Goal: Information Seeking & Learning: Learn about a topic

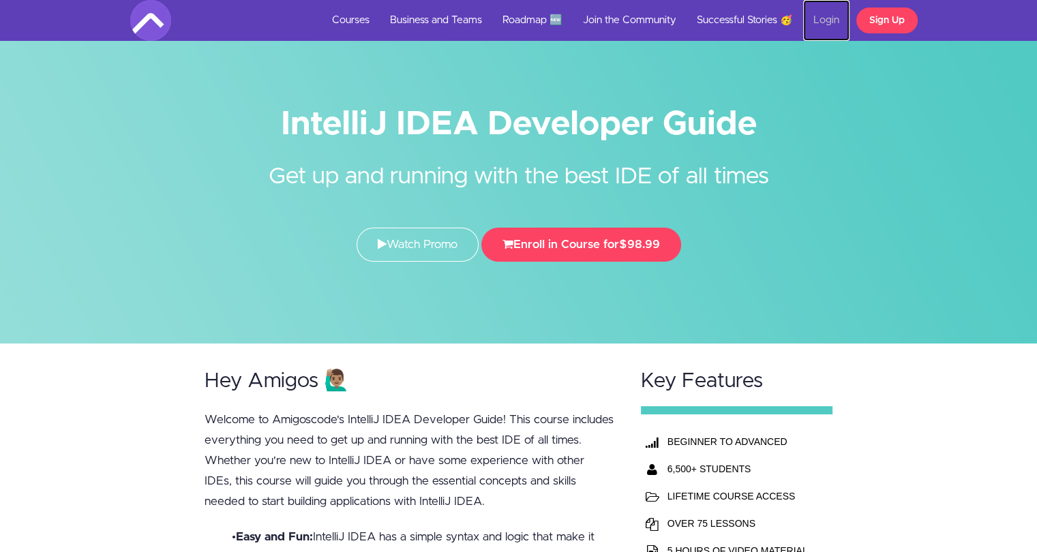
click at [829, 14] on link "Login" at bounding box center [826, 20] width 46 height 41
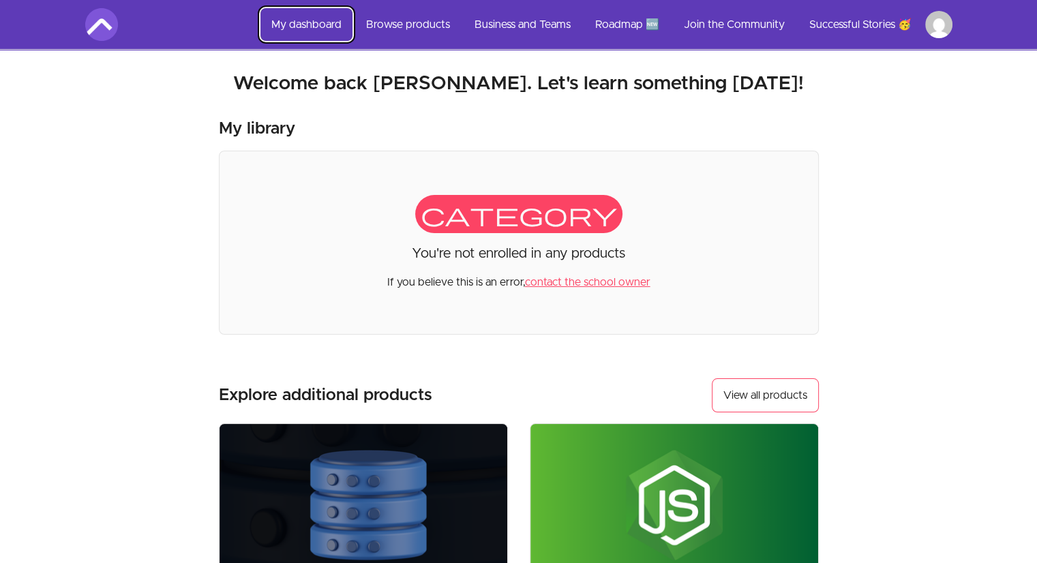
click at [300, 40] on link "My dashboard" at bounding box center [307, 24] width 92 height 33
click at [295, 19] on link "My dashboard" at bounding box center [307, 24] width 92 height 33
click at [859, 18] on link "Successful Stories 🥳" at bounding box center [861, 24] width 124 height 33
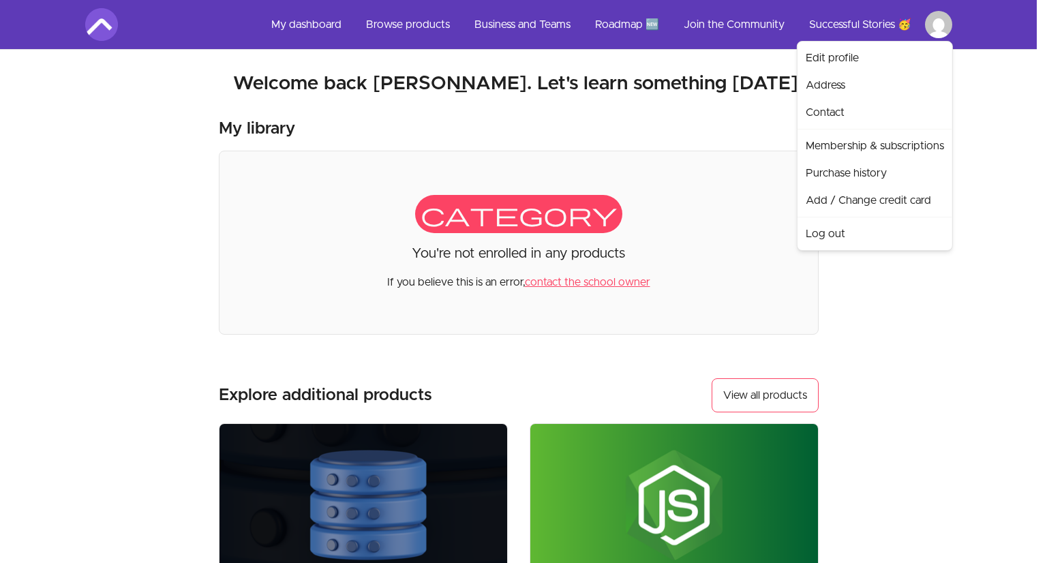
click at [944, 20] on html "Skip to main content Main menu Includes navigation links and user settings My d…" at bounding box center [523, 464] width 1047 height 929
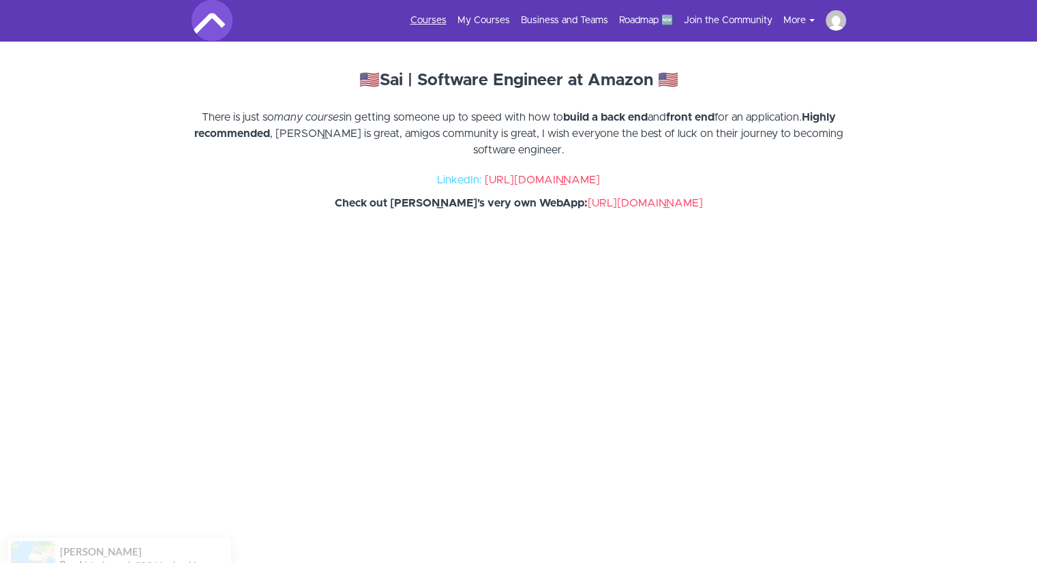
click at [421, 16] on link "Courses" at bounding box center [429, 21] width 36 height 14
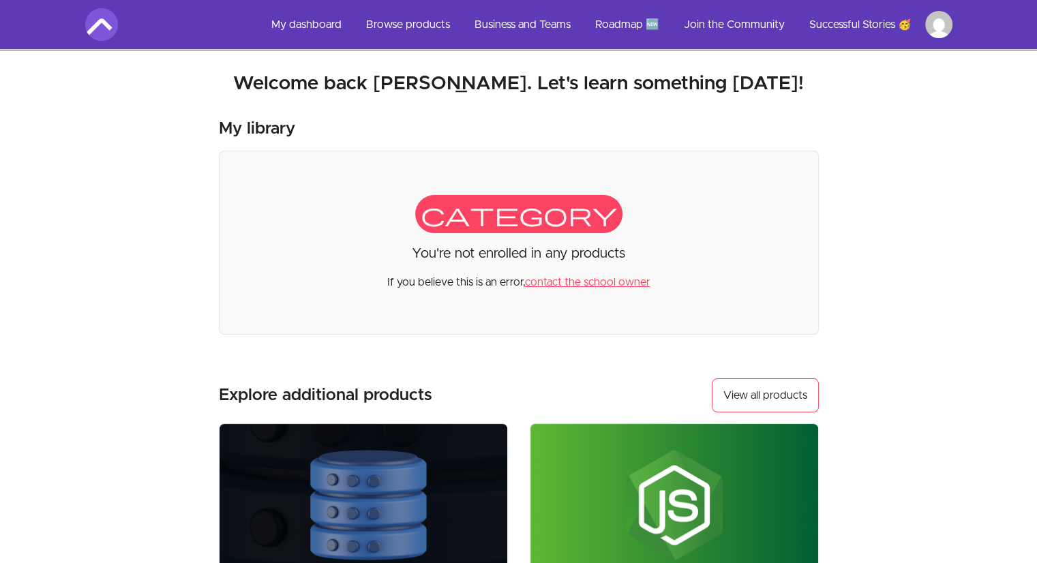
click at [330, 259] on div "category You're not enrolled in any products If you believe this is an error, c…" at bounding box center [519, 243] width 600 height 184
click at [396, 12] on link "Browse products" at bounding box center [408, 24] width 106 height 33
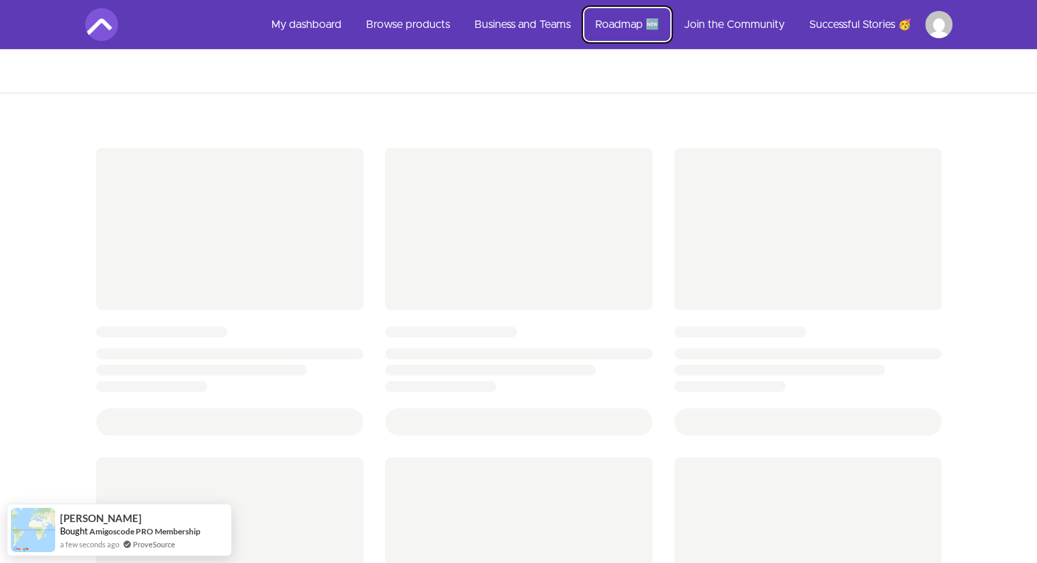
click at [627, 23] on link "Roadmap 🆕" at bounding box center [627, 24] width 86 height 33
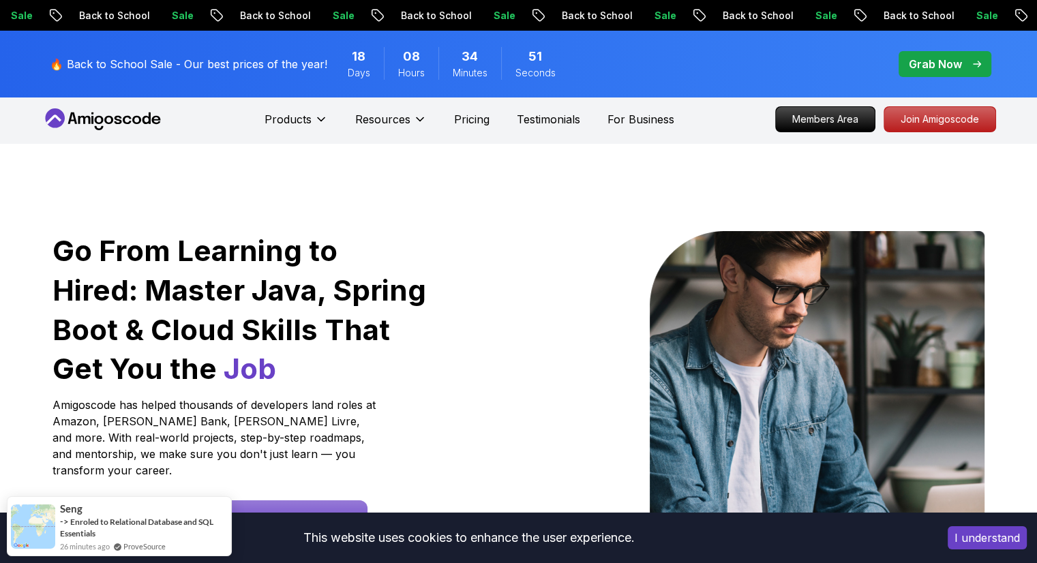
scroll to position [7, 0]
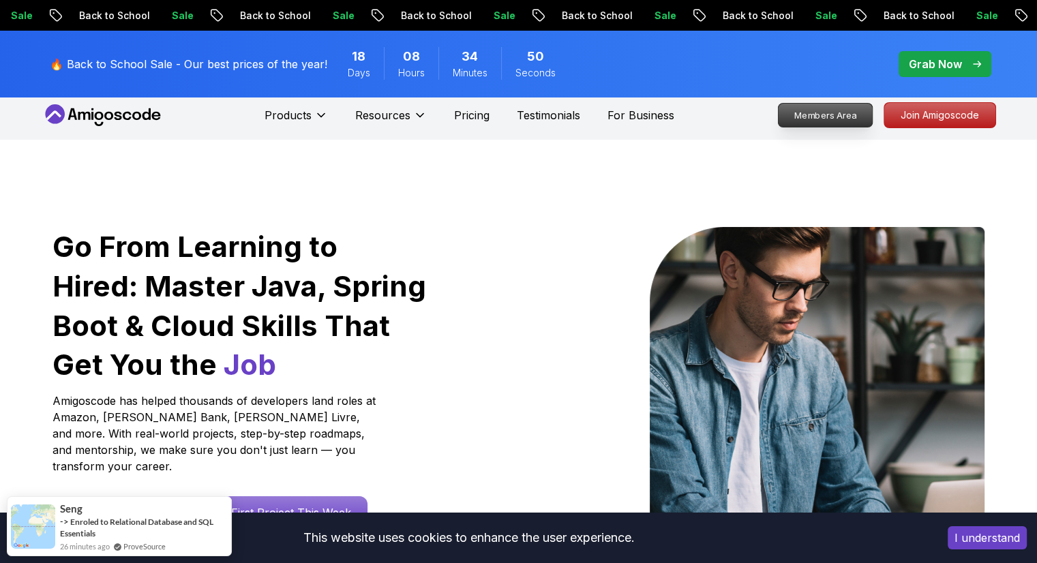
click at [794, 105] on p "Members Area" at bounding box center [825, 115] width 94 height 23
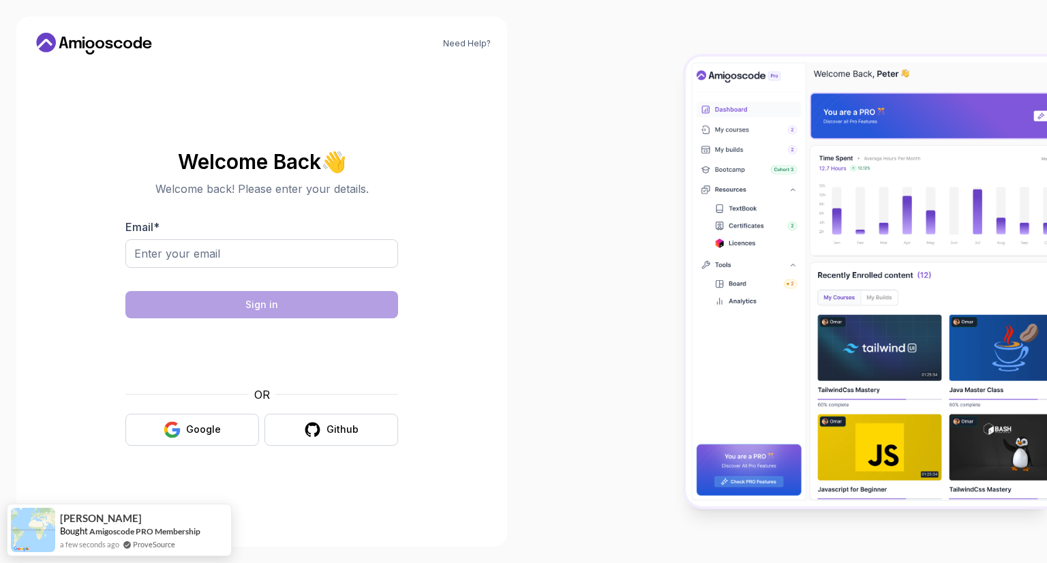
click at [157, 454] on div "Welcome Back 👋 Welcome back! Please enter your details. Email * Sign in OR Goog…" at bounding box center [261, 298] width 273 height 323
click at [155, 449] on div "Welcome Back 👋 Welcome back! Please enter your details. Email * Sign in OR Goog…" at bounding box center [261, 298] width 273 height 323
click at [194, 443] on button "Google" at bounding box center [192, 430] width 134 height 32
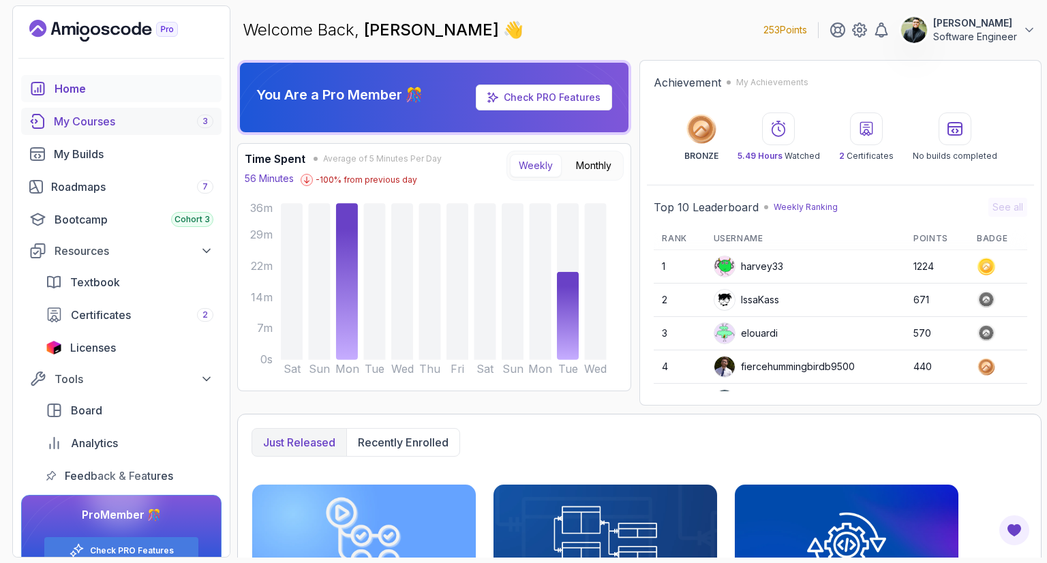
click at [140, 123] on div "My Courses 3" at bounding box center [134, 121] width 160 height 16
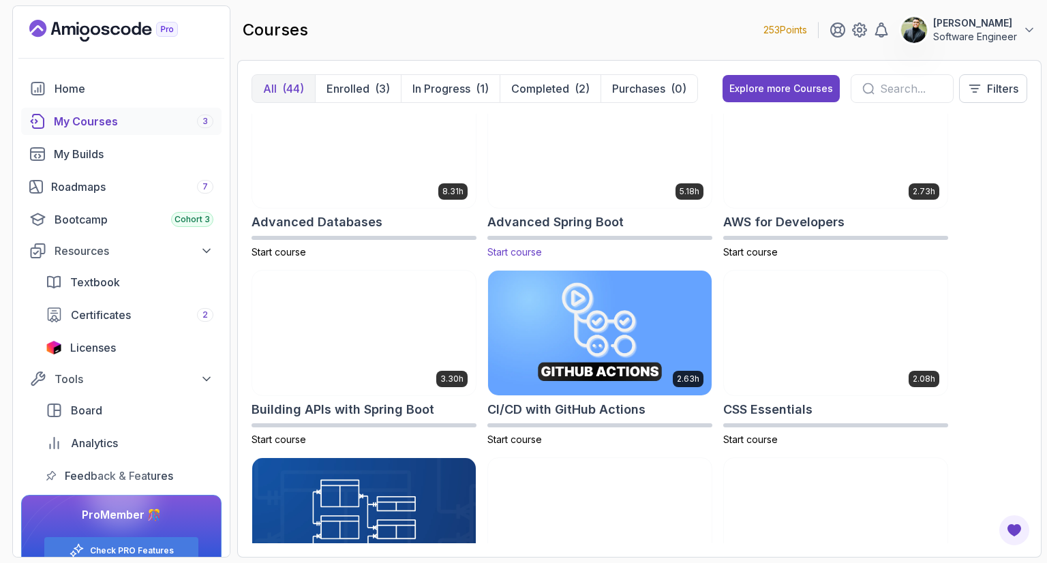
scroll to position [27, 0]
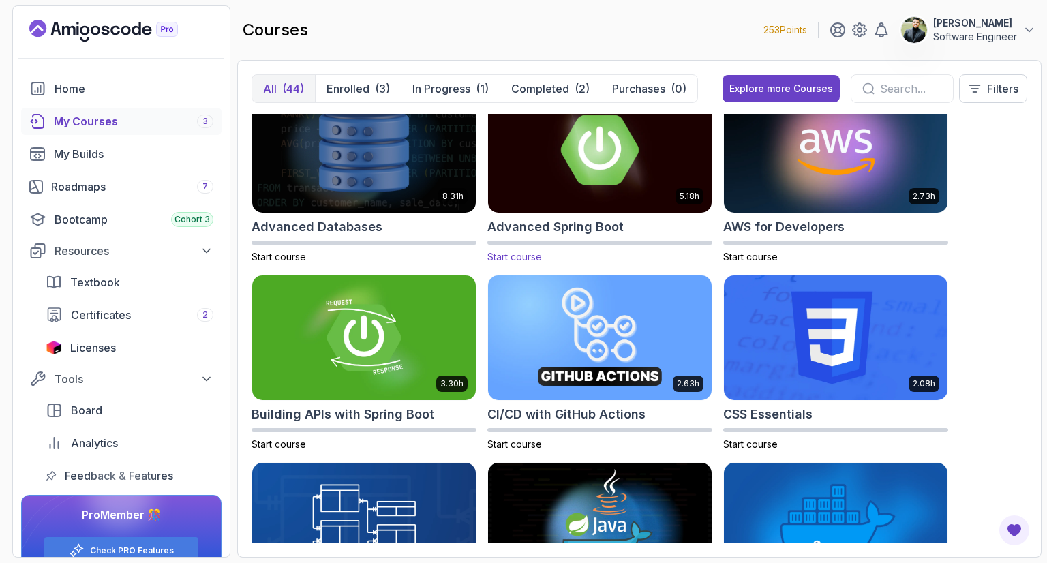
click at [565, 164] on img at bounding box center [600, 150] width 235 height 132
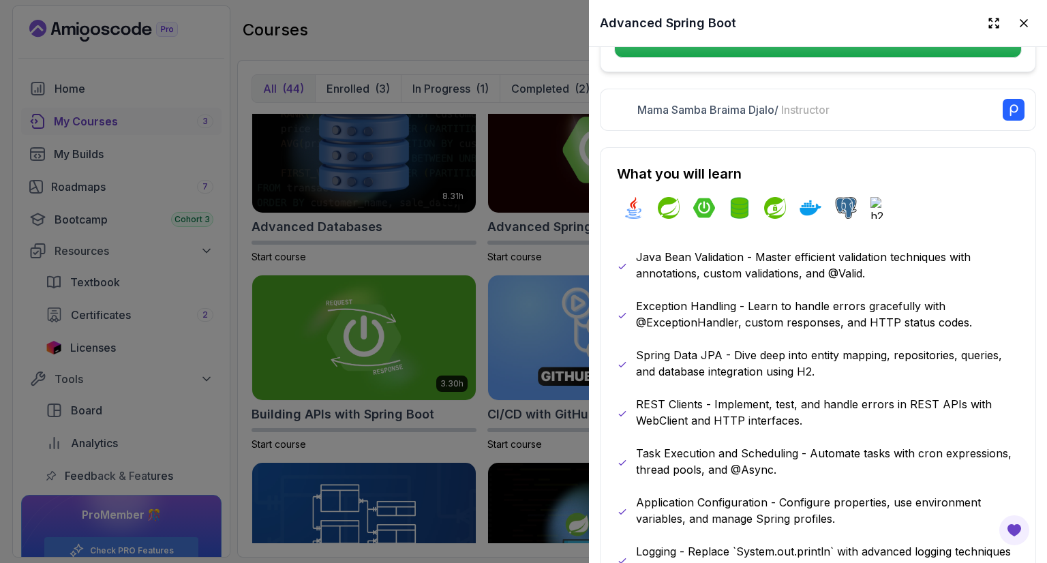
scroll to position [685, 0]
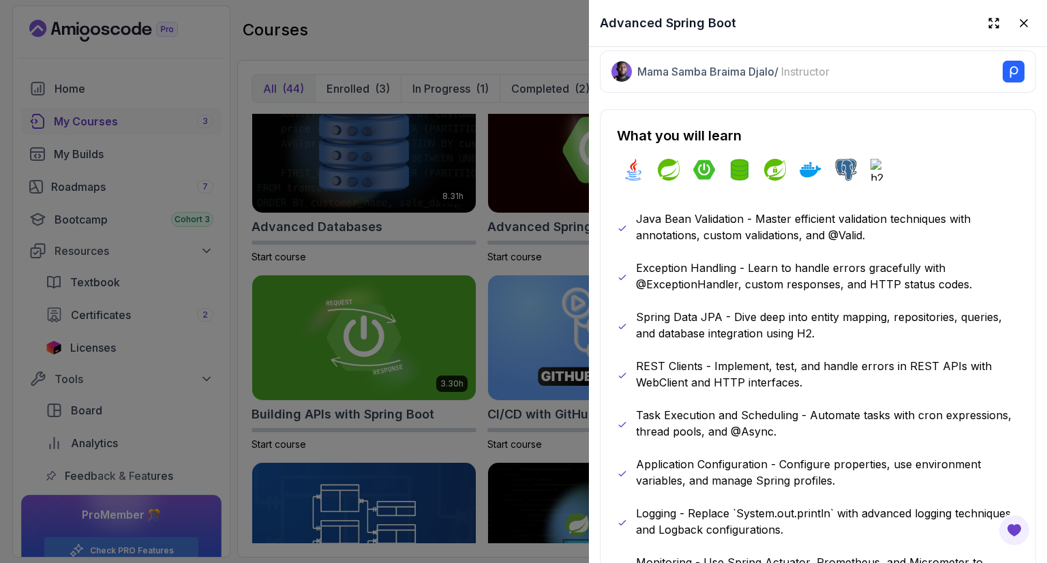
click at [463, 287] on div at bounding box center [523, 281] width 1047 height 563
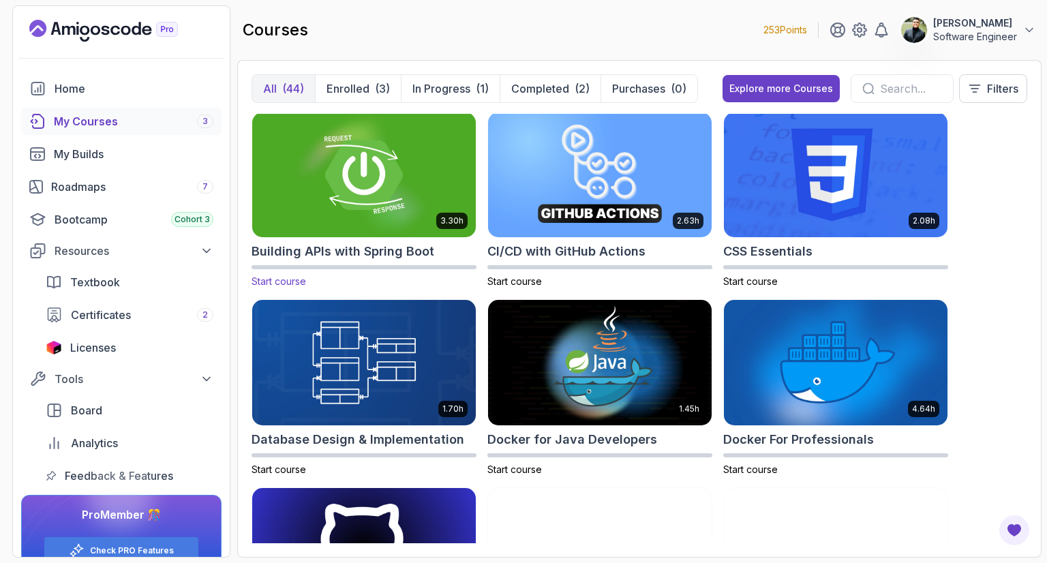
scroll to position [191, 0]
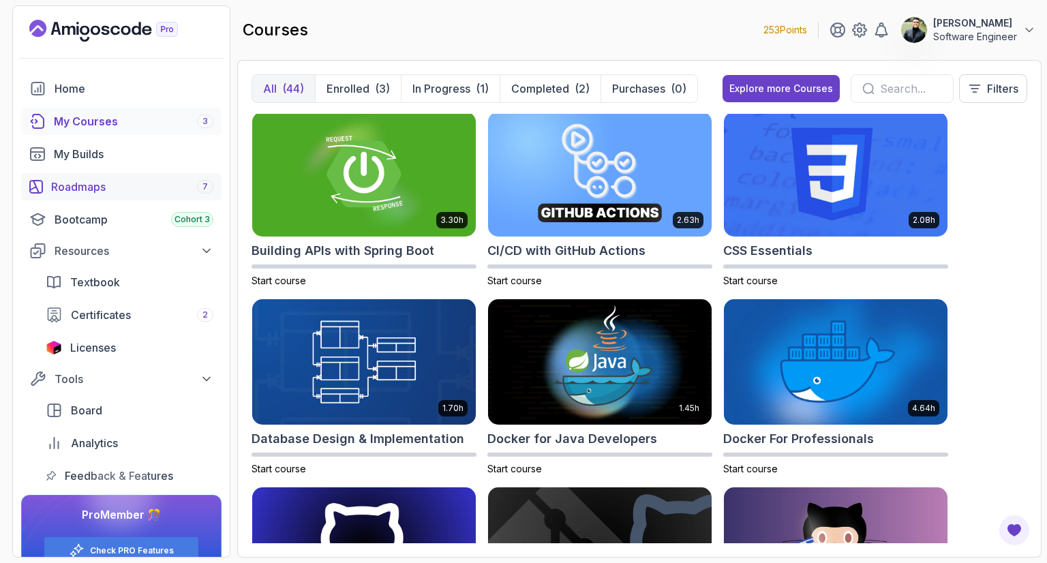
click at [70, 188] on div "Roadmaps 7" at bounding box center [132, 187] width 162 height 16
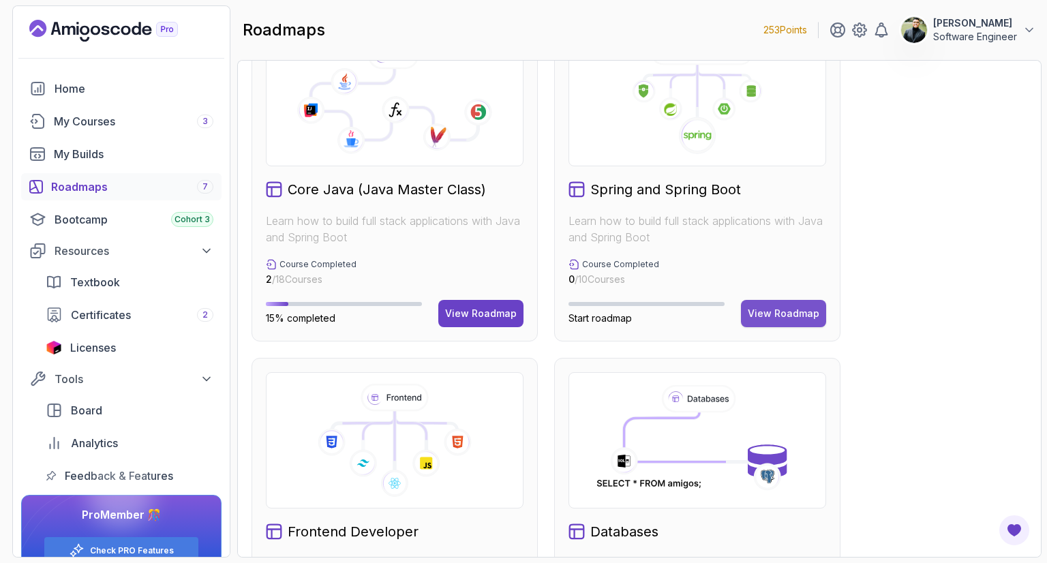
scroll to position [396, 0]
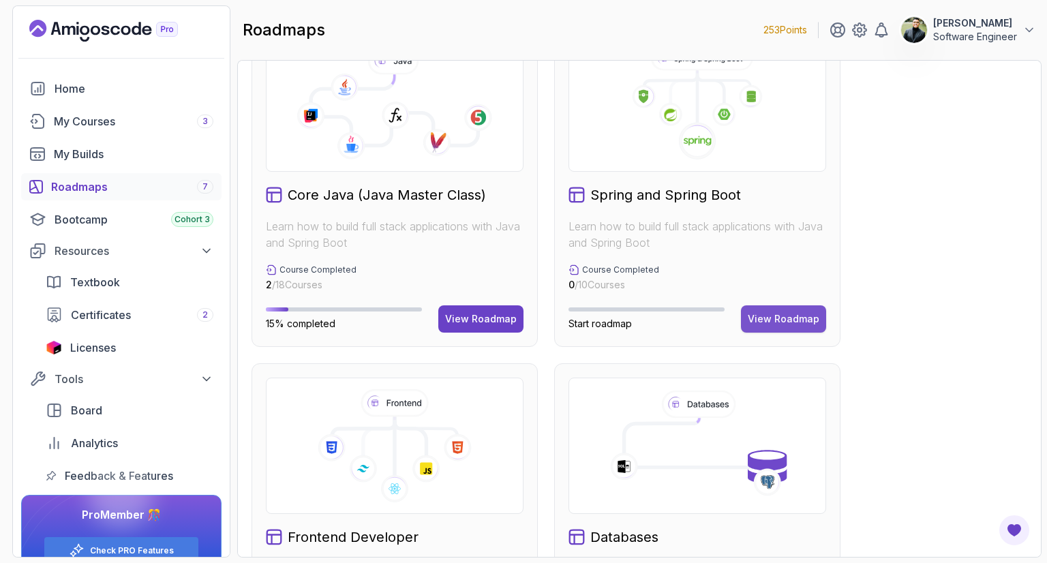
click at [767, 315] on div "View Roadmap" at bounding box center [784, 319] width 72 height 14
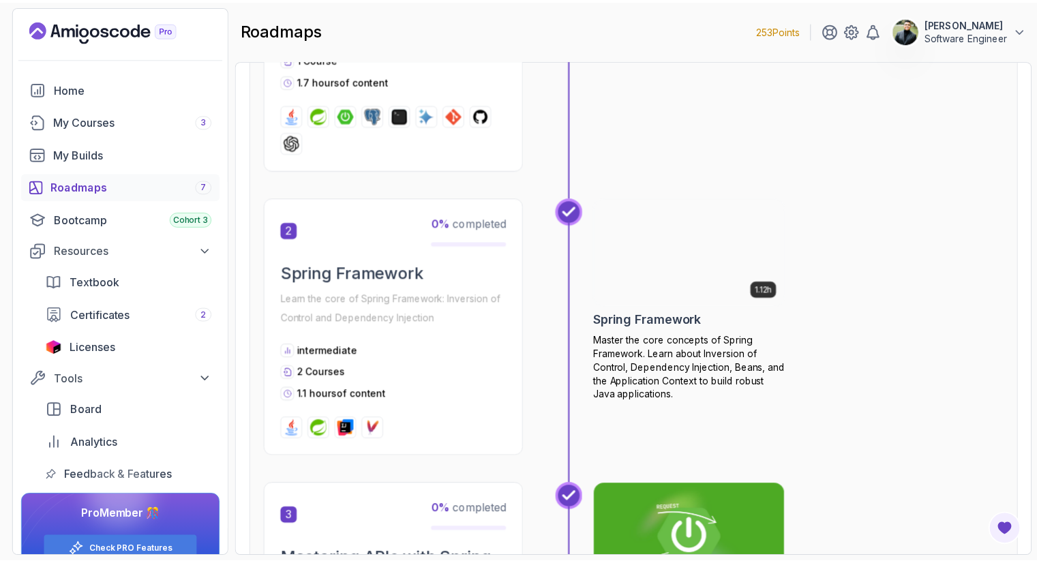
scroll to position [476, 0]
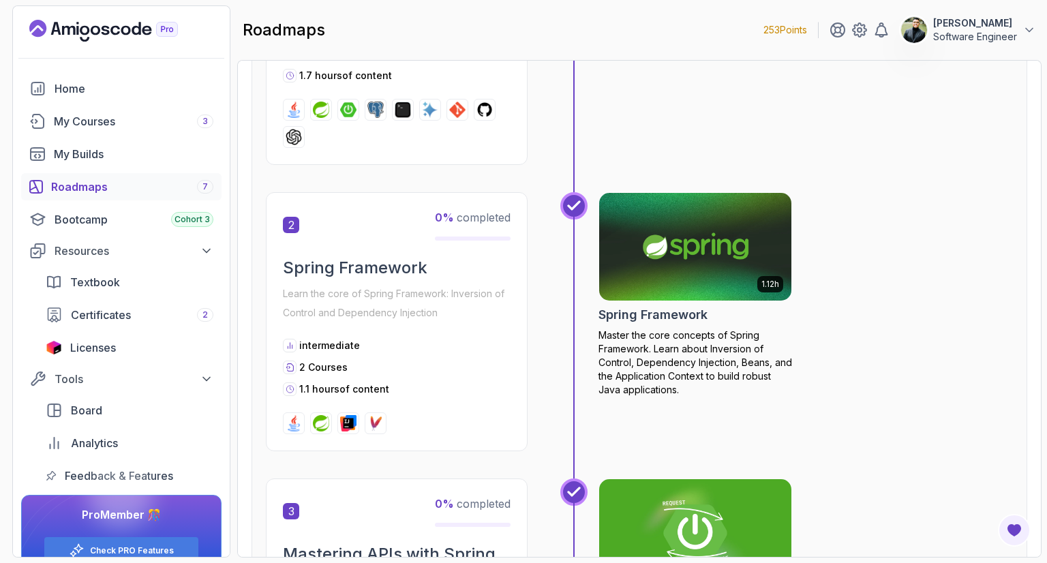
click at [661, 233] on img at bounding box center [696, 246] width 202 height 113
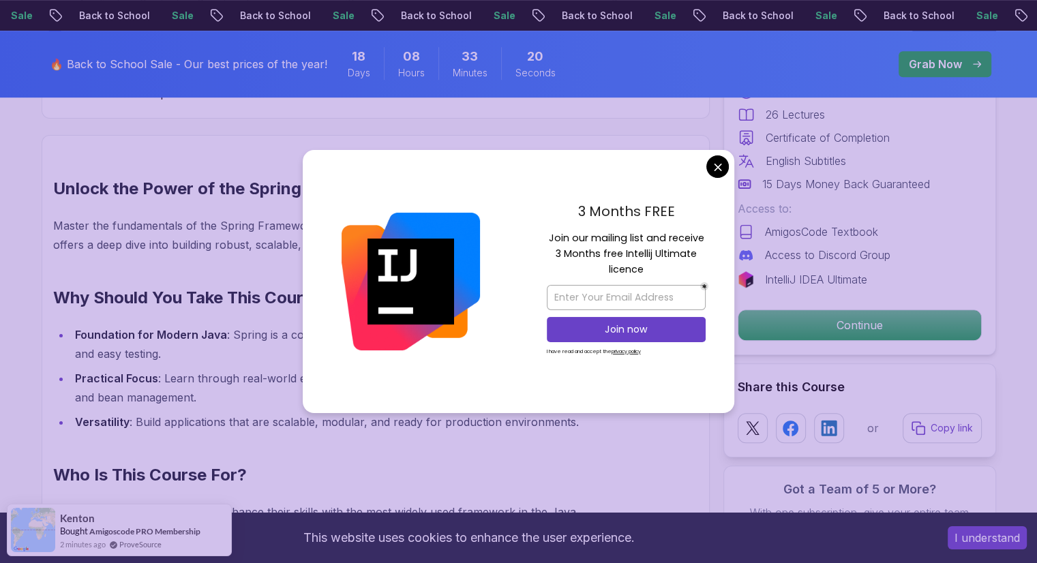
scroll to position [914, 0]
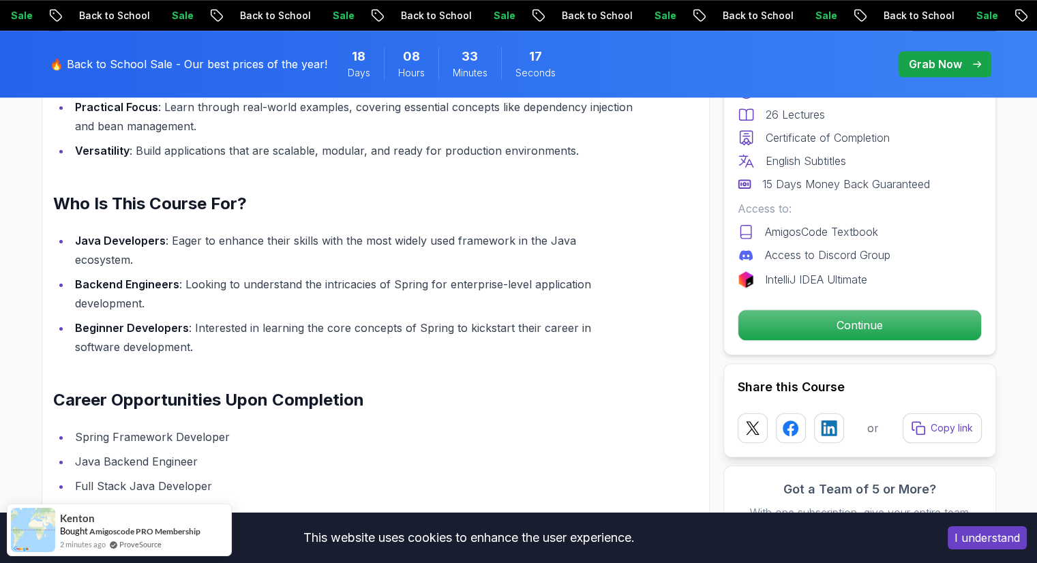
scroll to position [1162, 0]
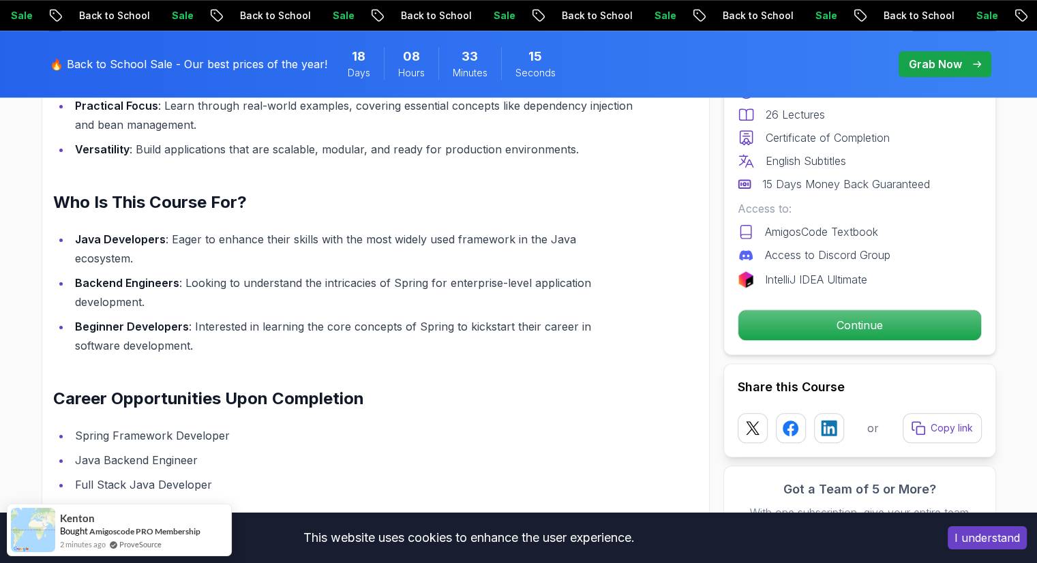
click at [975, 537] on button "I understand" at bounding box center [987, 537] width 79 height 23
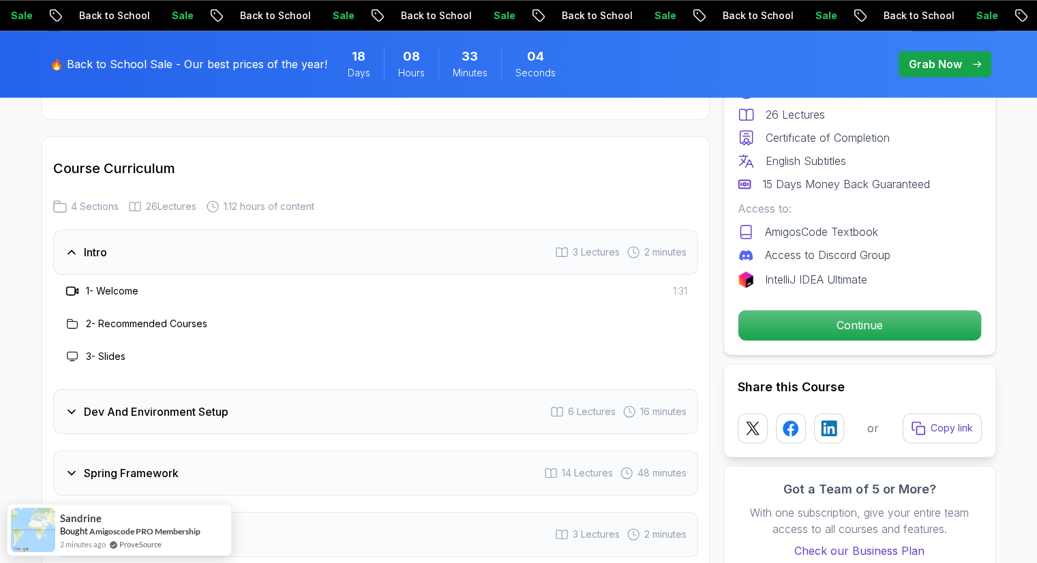
scroll to position [1727, 0]
click at [342, 389] on div "Dev And Environment Setup 6 Lectures 16 minutes" at bounding box center [375, 411] width 645 height 45
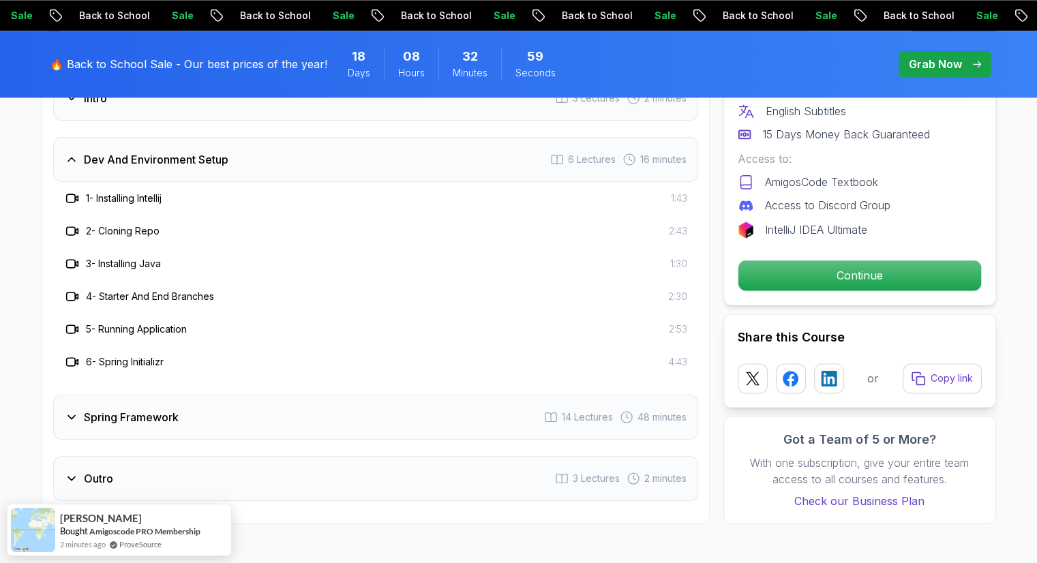
scroll to position [1884, 0]
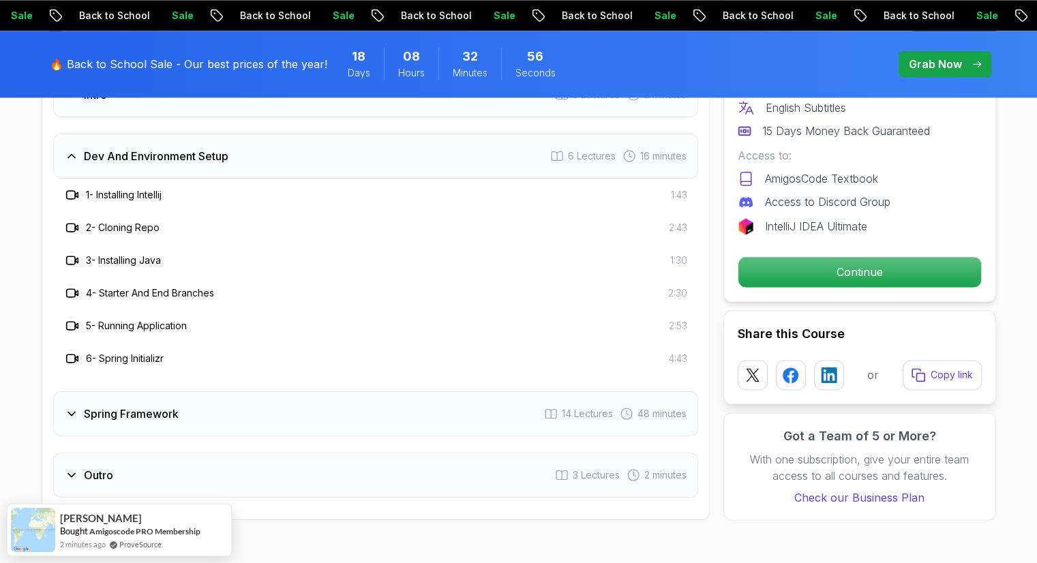
click at [79, 402] on div "Spring Framework 14 Lectures 48 minutes" at bounding box center [375, 413] width 645 height 45
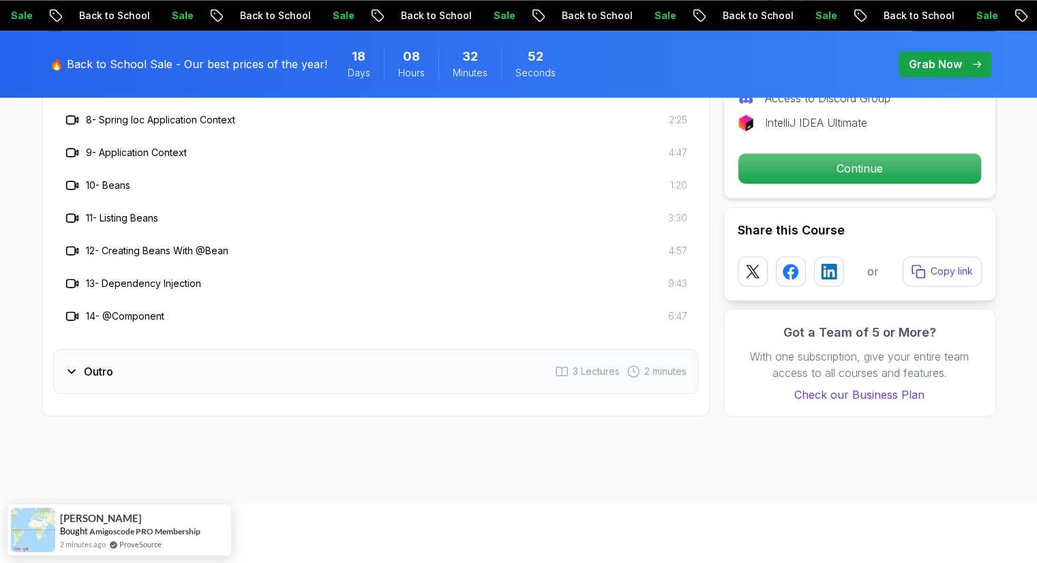
scroll to position [2255, 0]
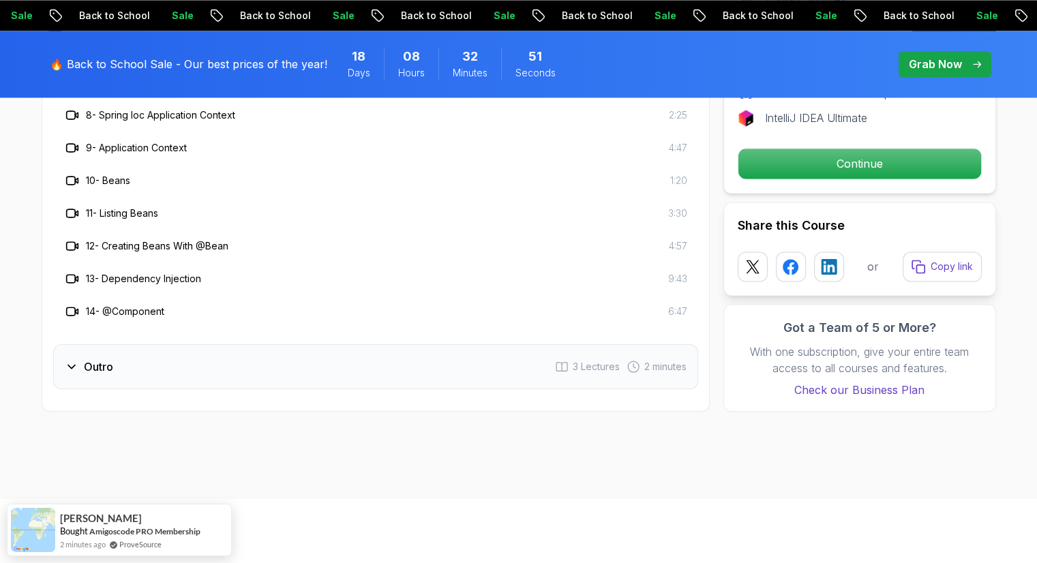
click at [145, 347] on div "Outro 3 Lectures 2 minutes" at bounding box center [375, 366] width 645 height 45
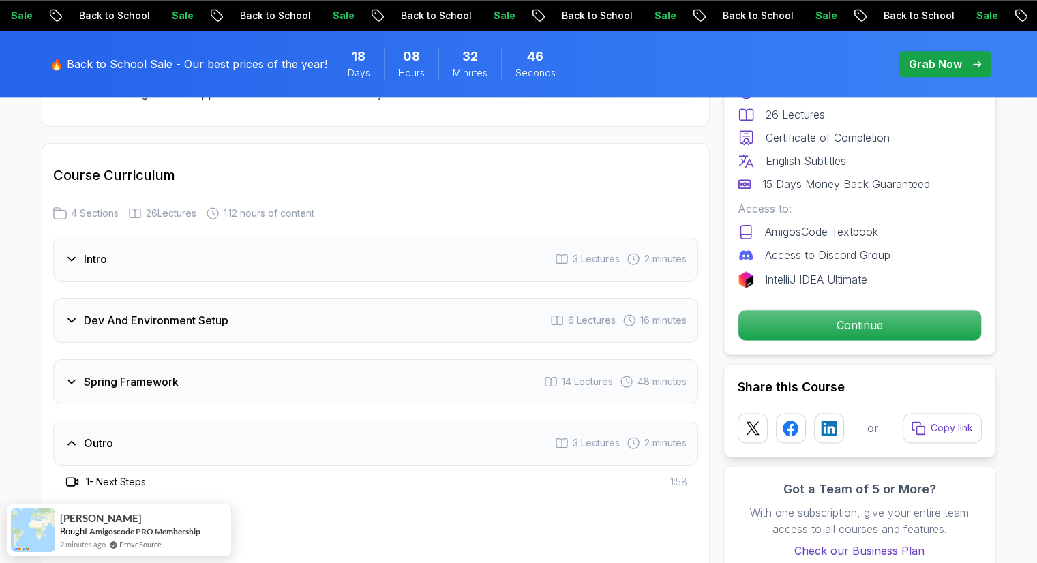
scroll to position [1721, 0]
click at [244, 358] on div "Spring Framework 14 Lectures 48 minutes" at bounding box center [375, 380] width 645 height 45
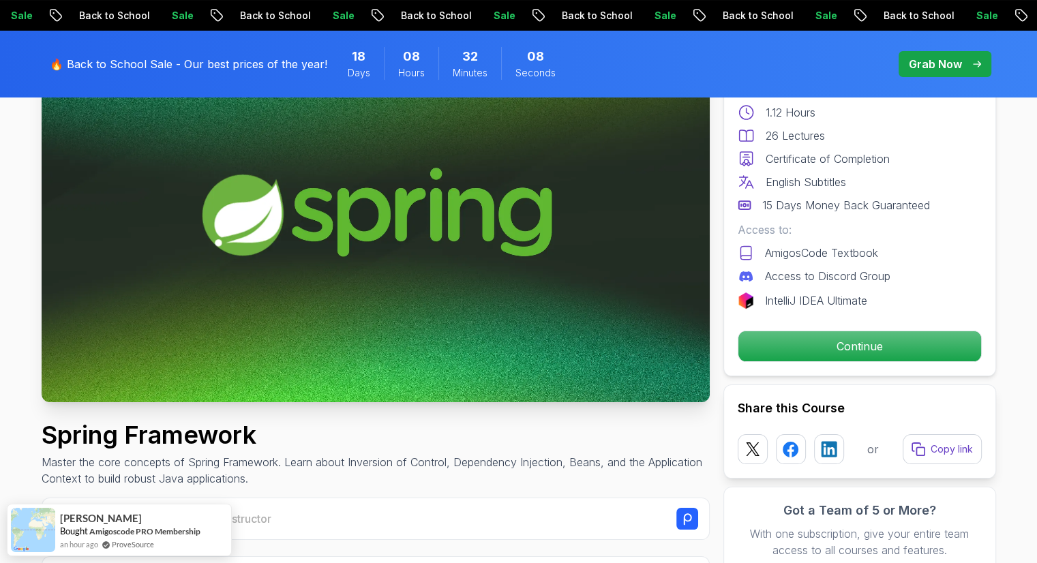
scroll to position [190, 0]
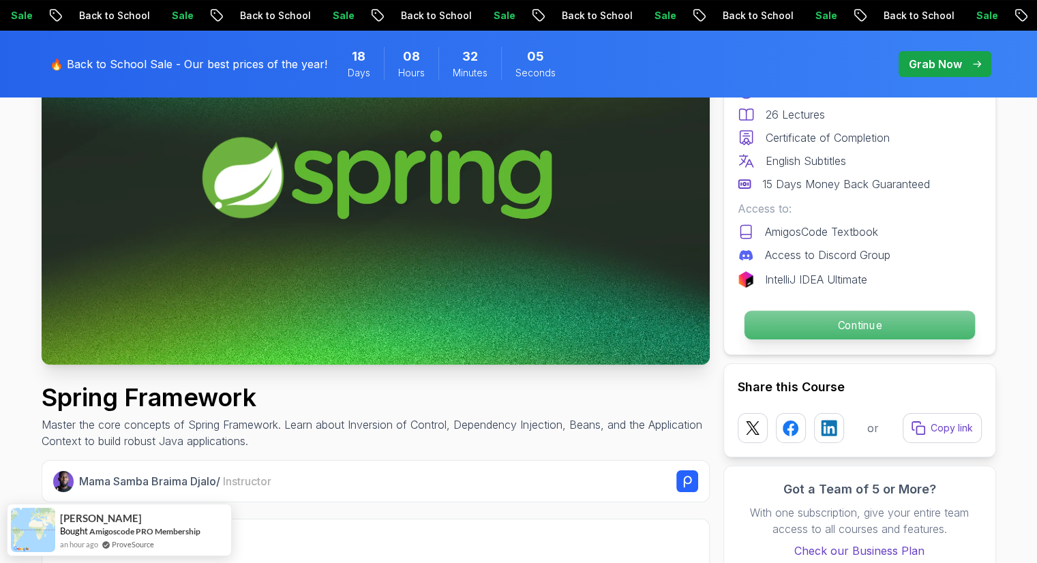
click at [817, 334] on p "Continue" at bounding box center [859, 325] width 230 height 29
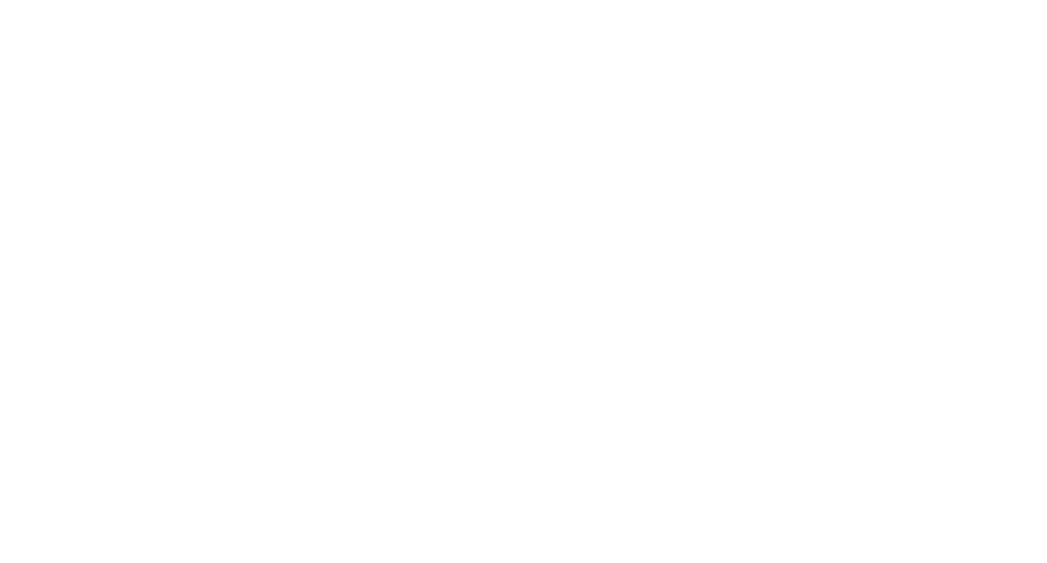
drag, startPoint x: 798, startPoint y: 335, endPoint x: 569, endPoint y: 237, distance: 249.3
click at [569, 0] on html "0s" at bounding box center [523, 0] width 1047 height 0
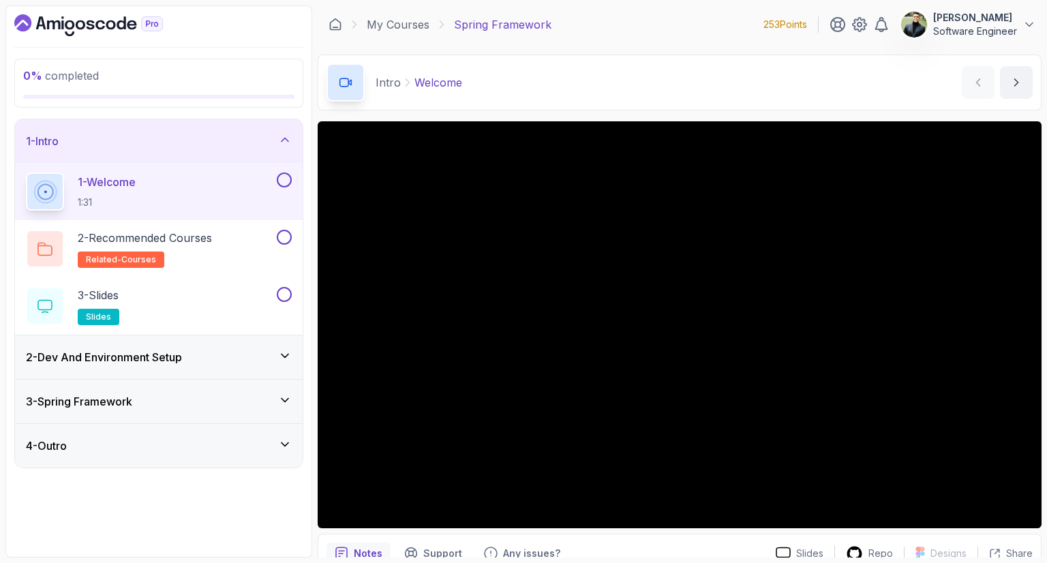
click at [687, 85] on div "Intro Welcome Welcome by [PERSON_NAME]" at bounding box center [680, 83] width 724 height 56
click at [308, 166] on div "0 % completed 1 - Intro 1 - Welcome 1:31 2 - Recommended Courses related-course…" at bounding box center [158, 281] width 307 height 552
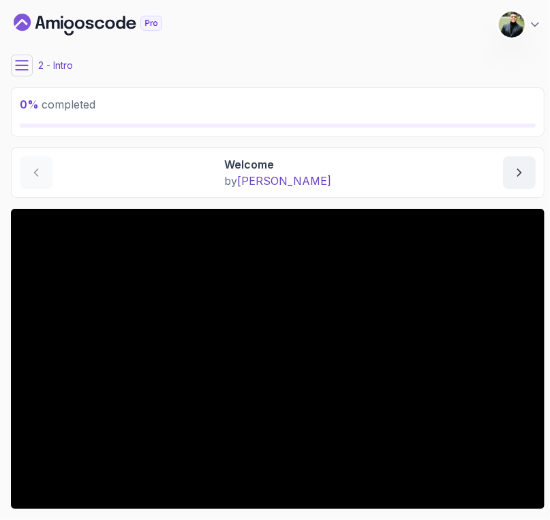
scroll to position [88, 0]
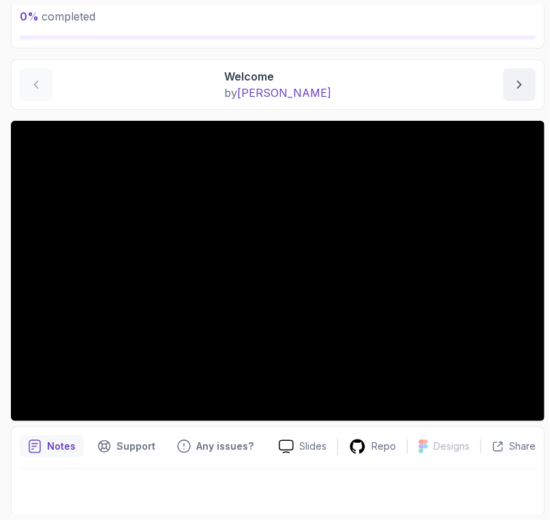
click at [348, 78] on div "Welcome by [PERSON_NAME]" at bounding box center [278, 84] width 516 height 33
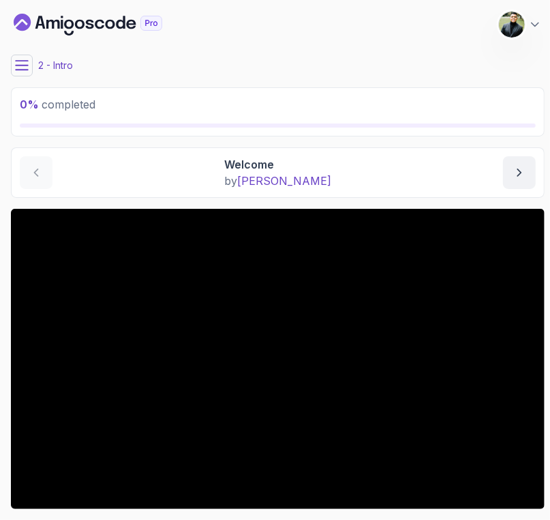
click at [24, 61] on icon at bounding box center [22, 66] width 14 height 14
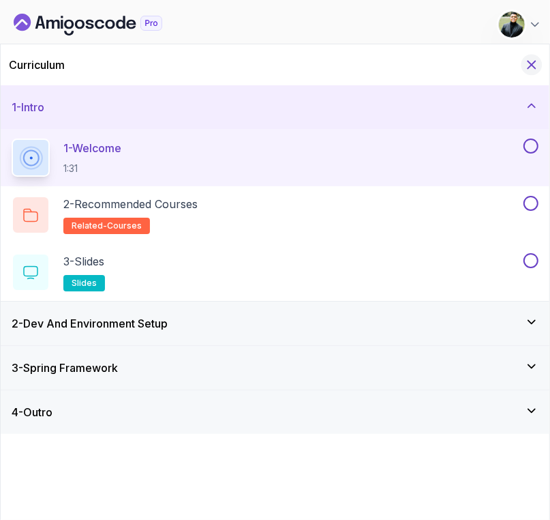
click at [531, 56] on button "Hide Curriculum for mobile" at bounding box center [532, 65] width 21 height 21
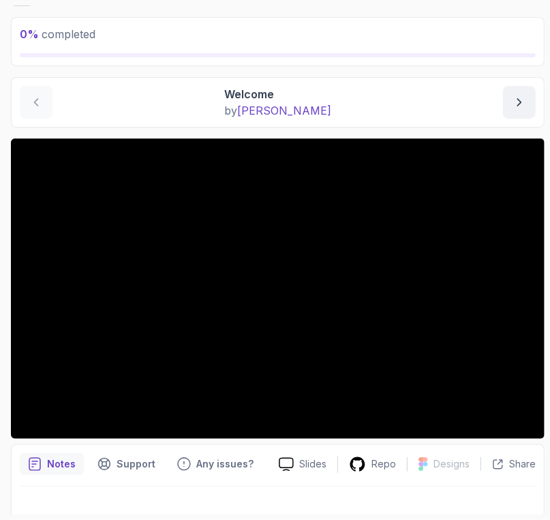
scroll to position [76, 0]
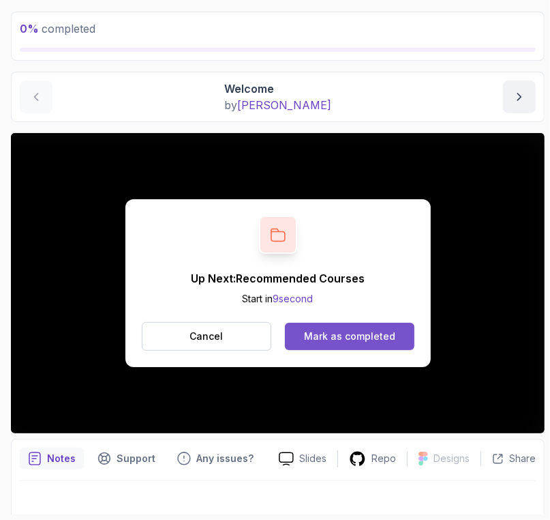
click at [306, 333] on div "Mark as completed" at bounding box center [349, 336] width 91 height 14
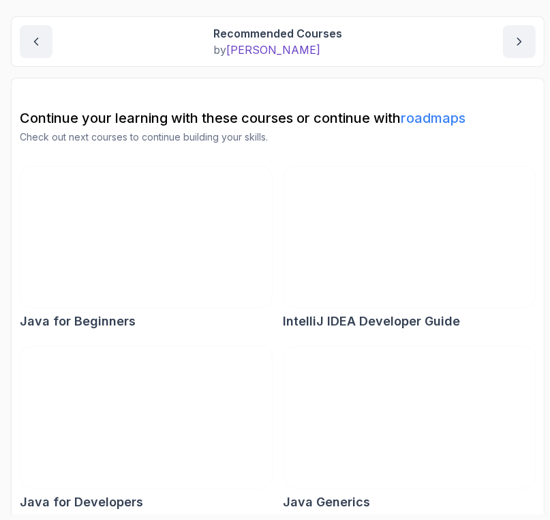
scroll to position [140, 0]
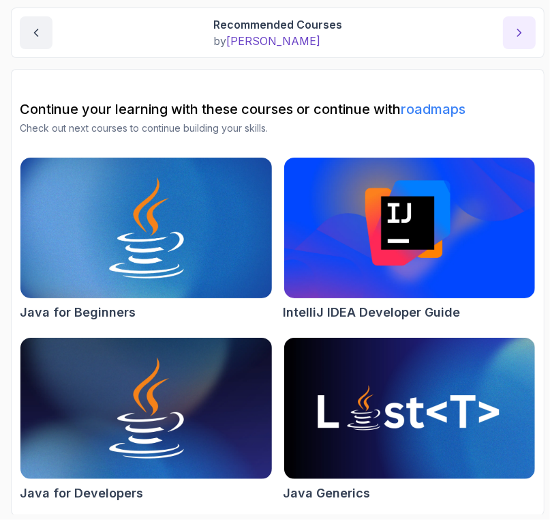
click at [518, 26] on icon "next content" at bounding box center [520, 33] width 14 height 14
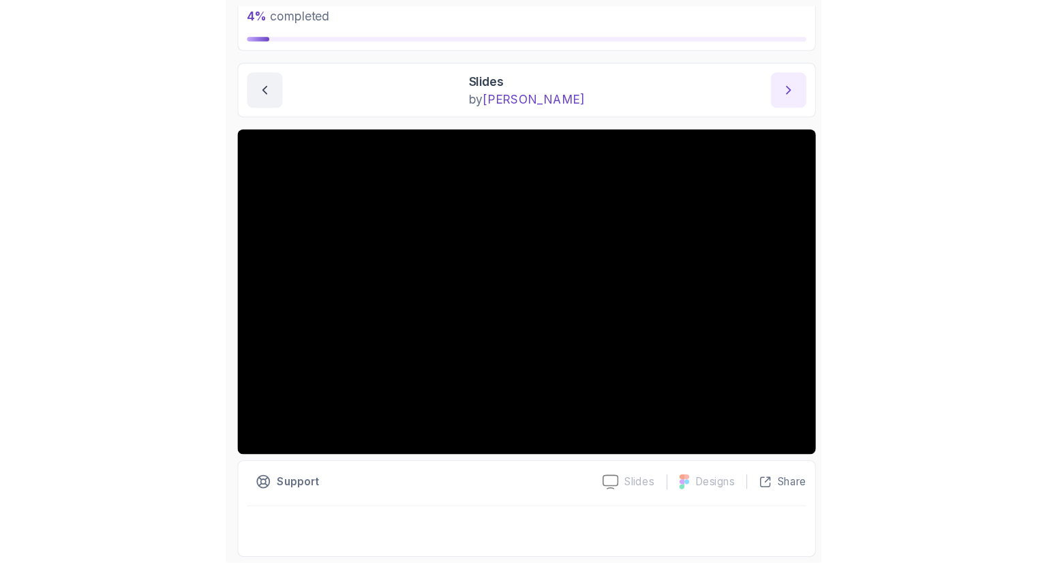
scroll to position [88, 0]
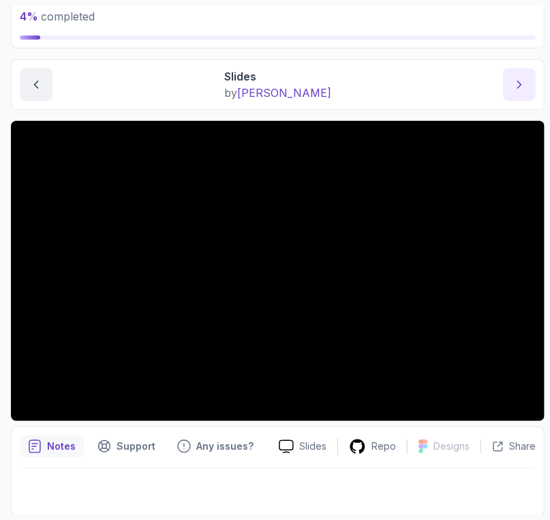
click at [532, 85] on button "next content" at bounding box center [519, 84] width 33 height 33
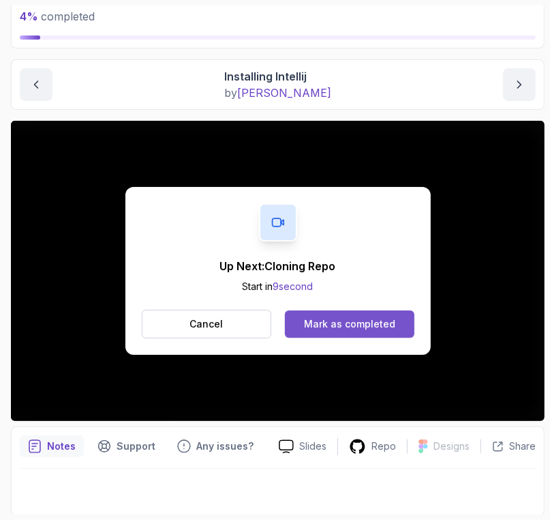
click at [336, 325] on div "Mark as completed" at bounding box center [349, 324] width 91 height 14
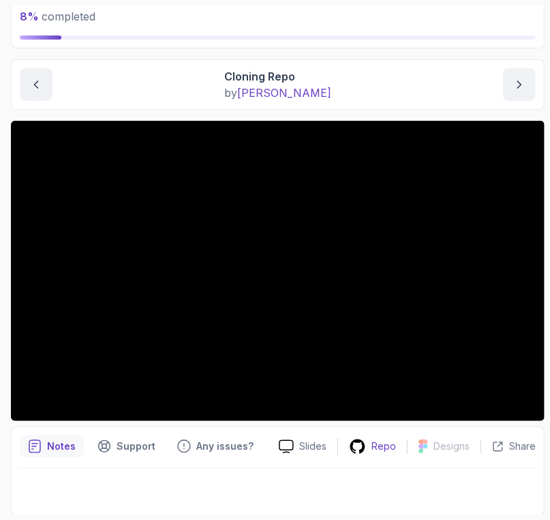
click at [379, 443] on p "Repo" at bounding box center [384, 446] width 25 height 14
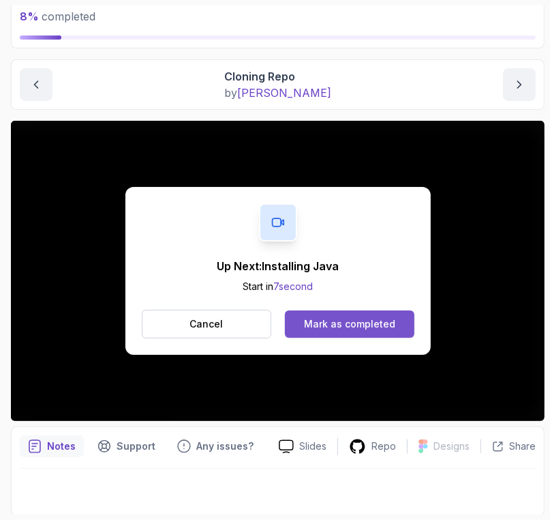
click at [343, 323] on div "Mark as completed" at bounding box center [349, 324] width 91 height 14
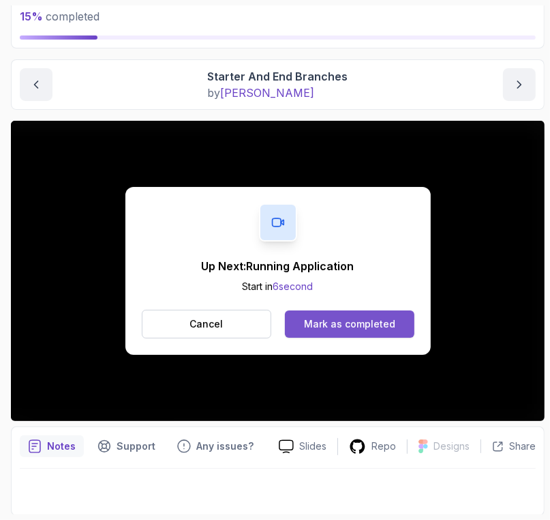
click at [372, 328] on div "Mark as completed" at bounding box center [349, 324] width 91 height 14
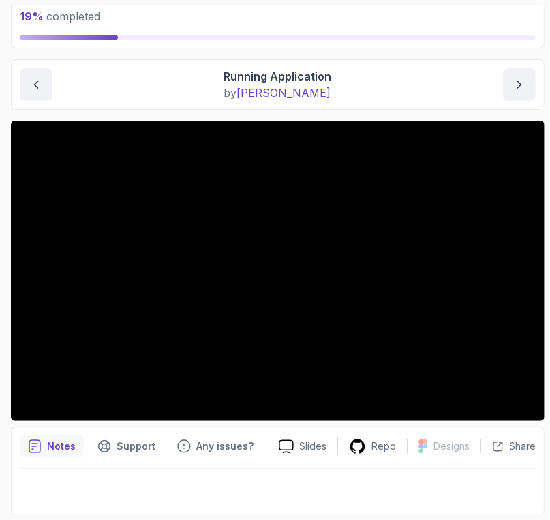
click at [368, 69] on div "Running Application by [PERSON_NAME]" at bounding box center [278, 84] width 516 height 33
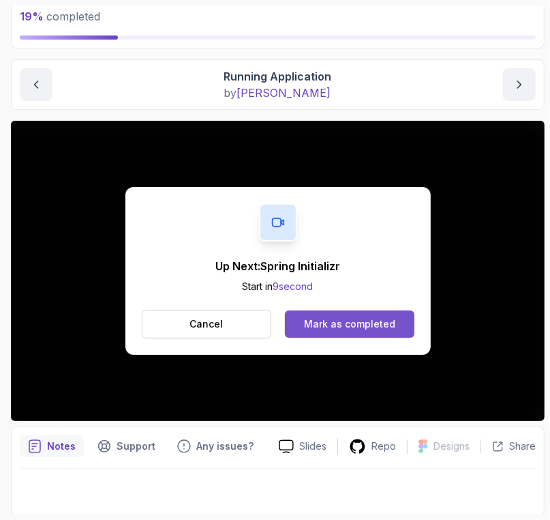
click at [351, 325] on div "Mark as completed" at bounding box center [349, 324] width 91 height 14
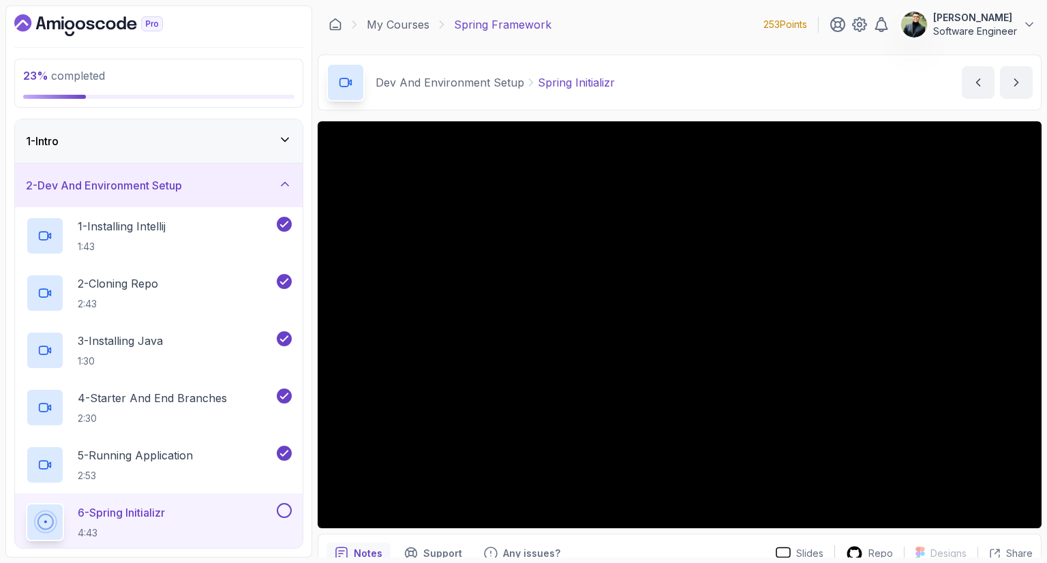
click at [207, 151] on div "1 - Intro" at bounding box center [159, 141] width 288 height 44
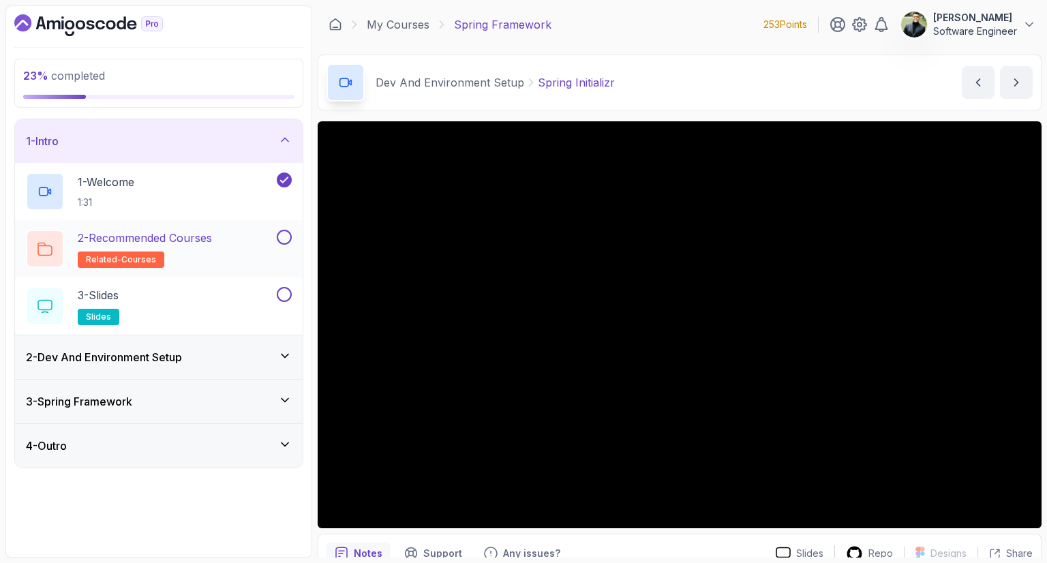
click at [287, 245] on button "2 - Recommended Courses related-courses" at bounding box center [159, 249] width 266 height 38
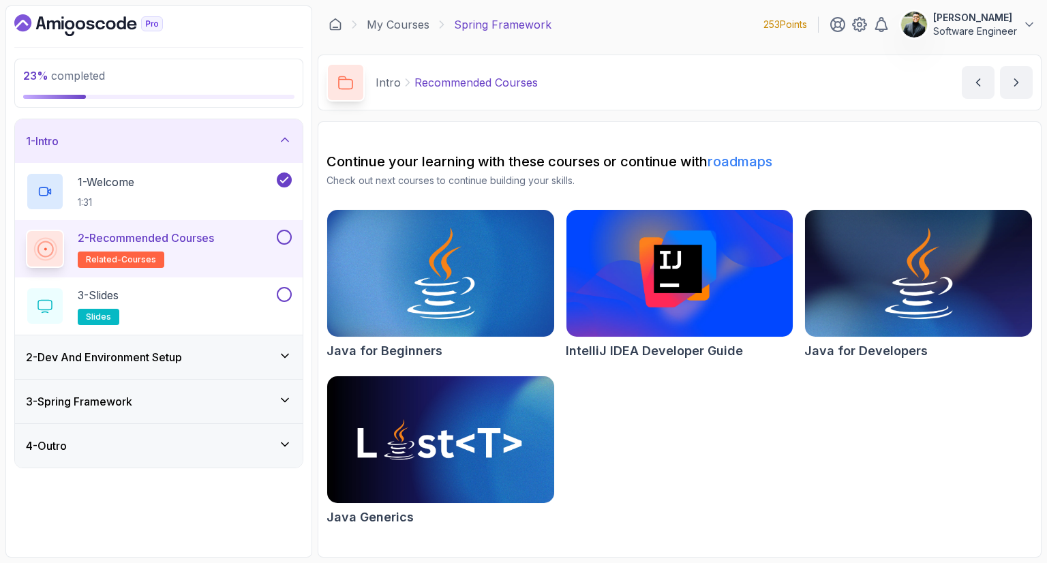
click at [285, 237] on button at bounding box center [284, 237] width 15 height 15
click at [280, 290] on button at bounding box center [284, 294] width 15 height 15
click at [254, 356] on div "2 - Dev And Environment Setup" at bounding box center [159, 357] width 266 height 16
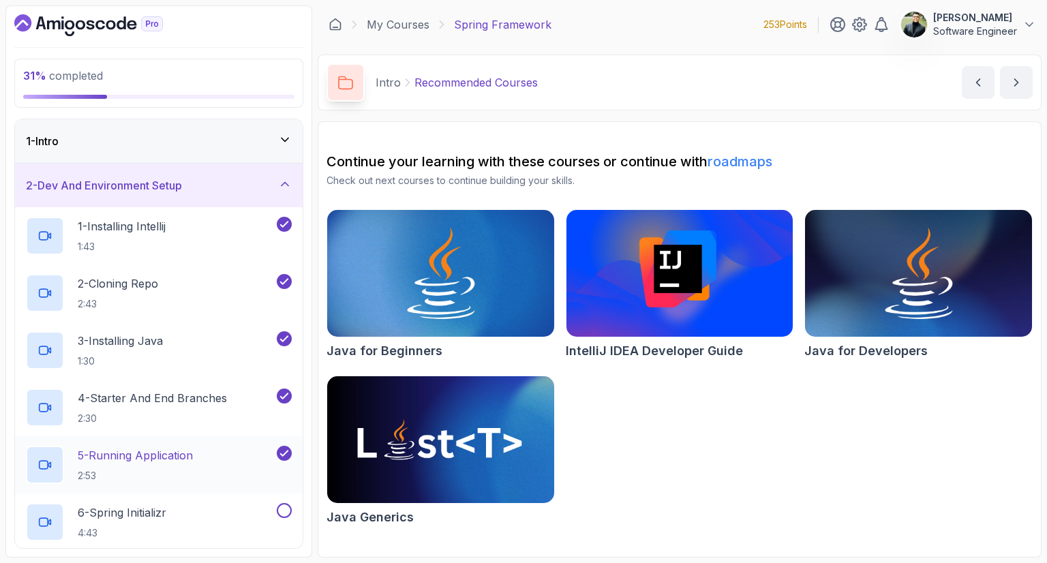
click at [215, 459] on div "5 - Running Application 2:53" at bounding box center [150, 465] width 248 height 38
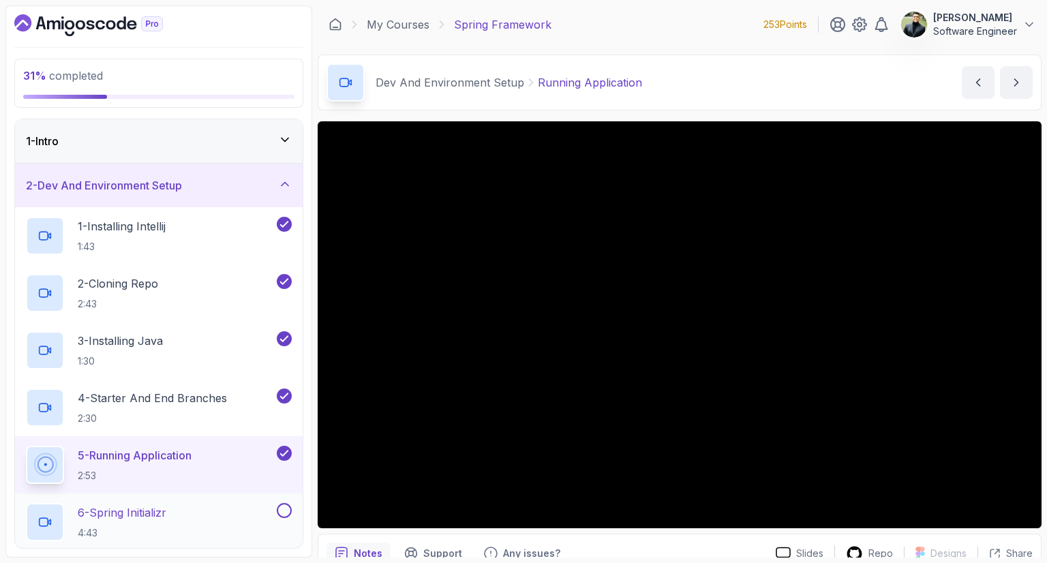
scroll to position [90, 0]
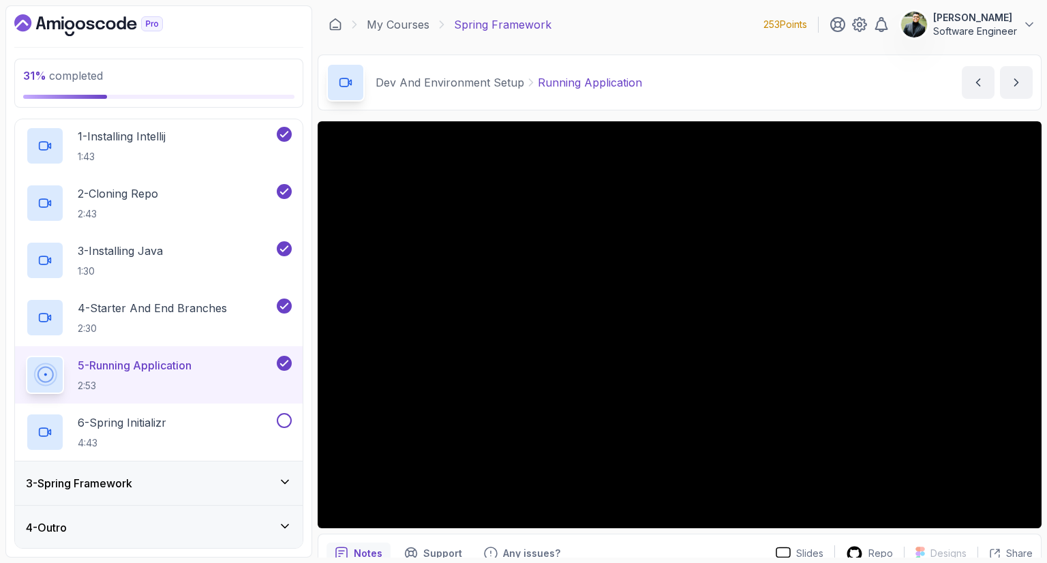
click at [220, 493] on div "3 - Spring Framework" at bounding box center [159, 484] width 288 height 44
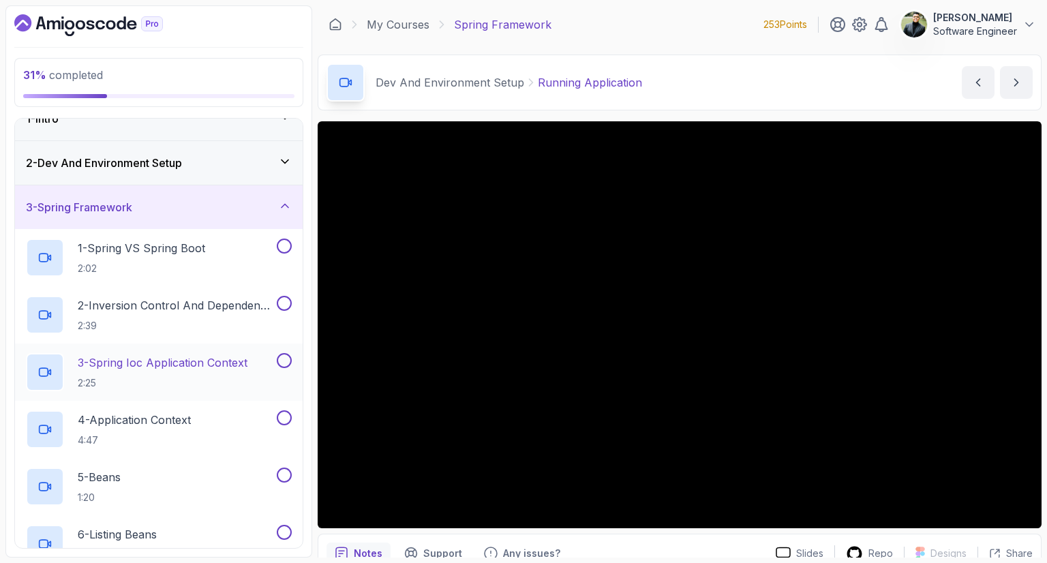
scroll to position [0, 0]
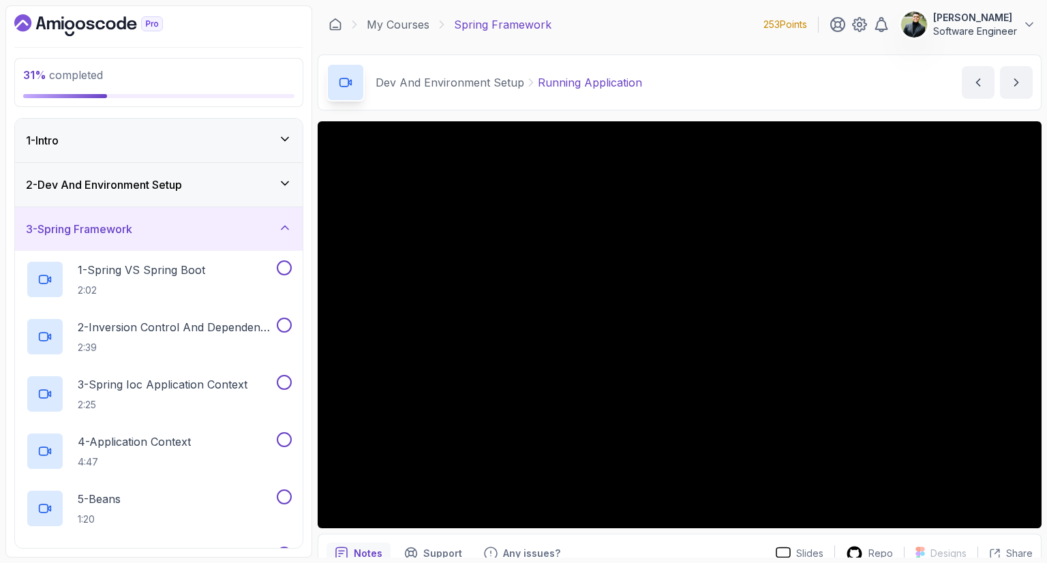
click at [213, 194] on div "2 - Dev And Environment Setup" at bounding box center [159, 185] width 288 height 44
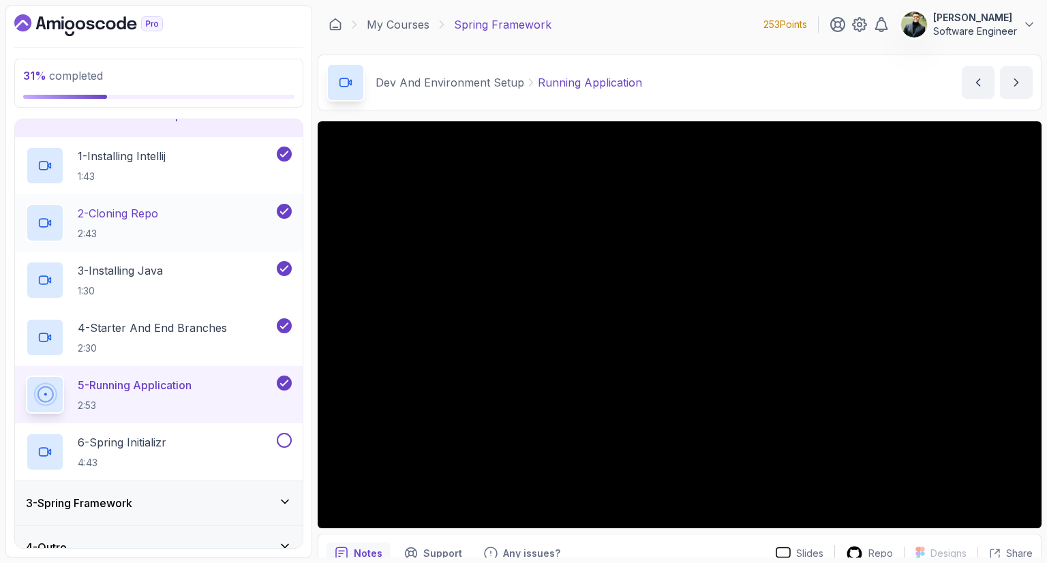
scroll to position [74, 0]
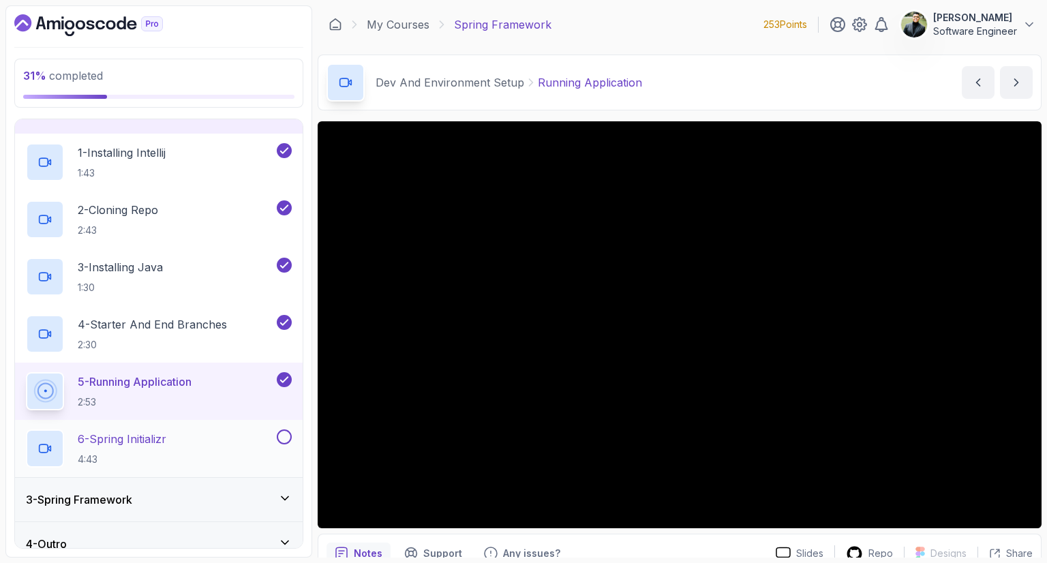
click at [213, 431] on div "6 - Spring Initializr 4:43" at bounding box center [150, 449] width 248 height 38
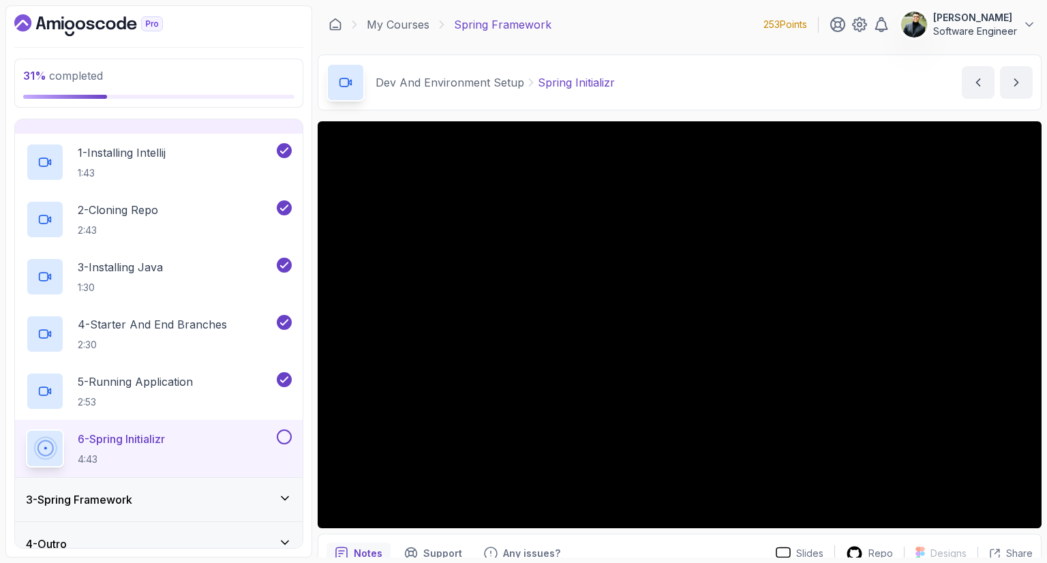
click at [282, 437] on button at bounding box center [284, 437] width 15 height 15
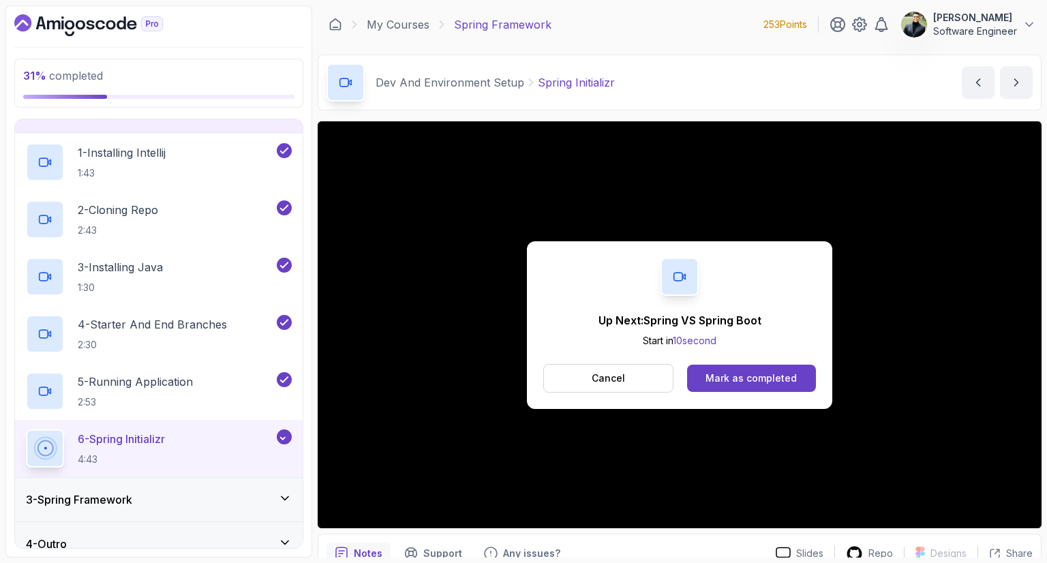
click at [284, 434] on icon at bounding box center [284, 437] width 12 height 14
click at [745, 377] on div "Mark as completed" at bounding box center [751, 379] width 91 height 14
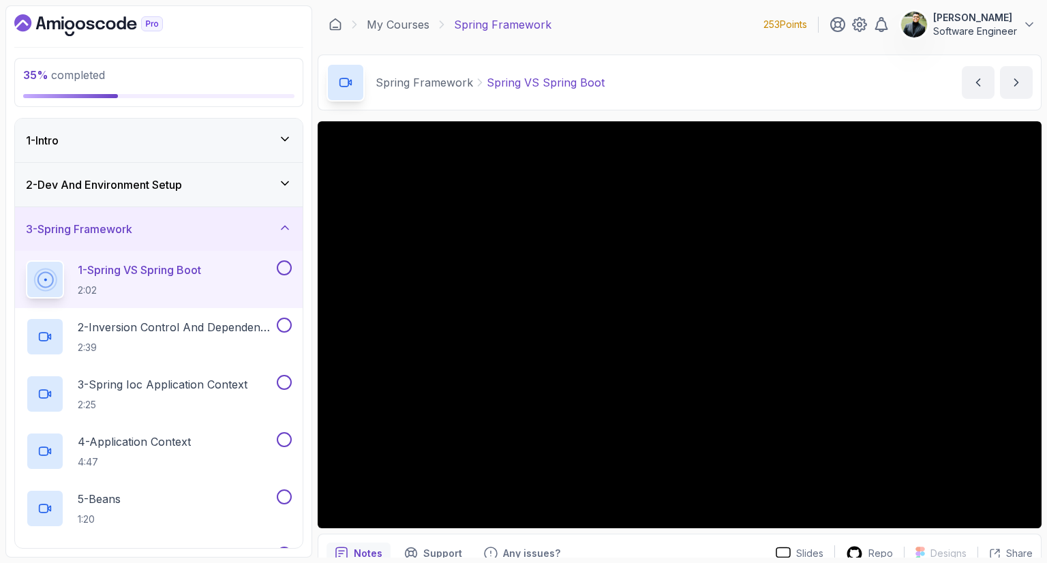
click at [221, 276] on div "1 - Spring VS Spring Boot 2:02" at bounding box center [150, 280] width 248 height 38
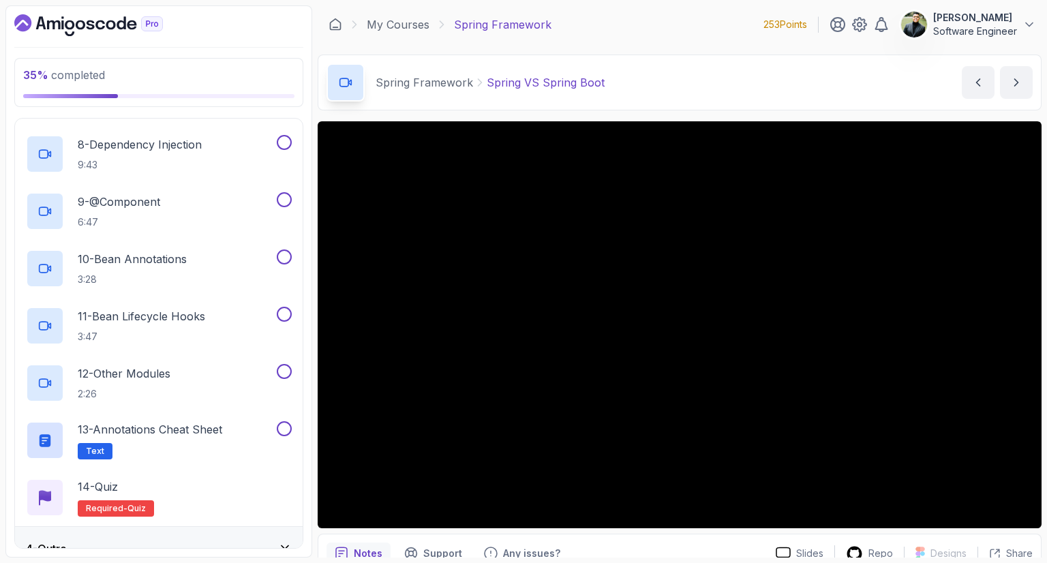
scroll to position [548, 0]
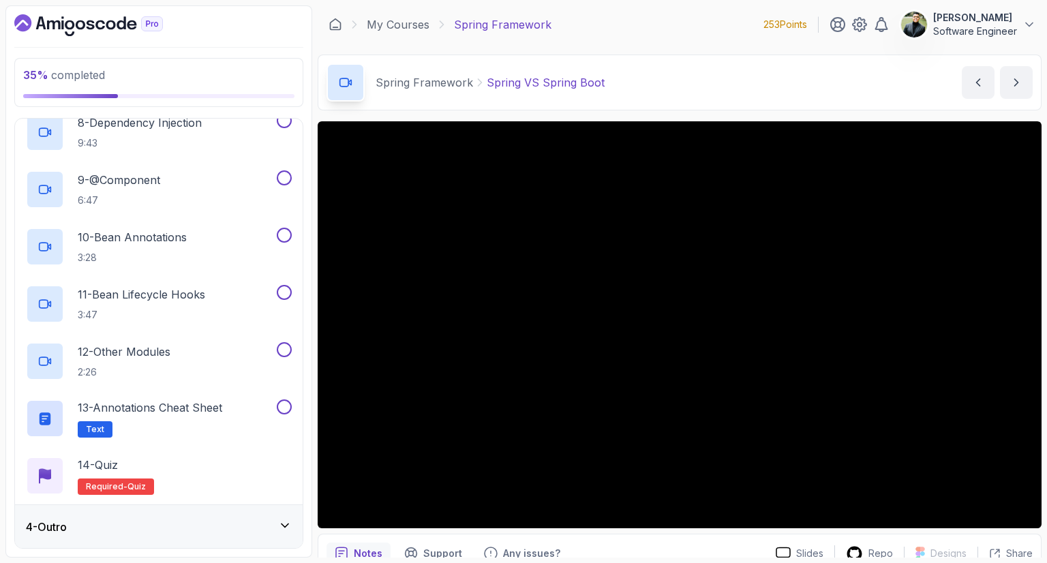
click at [241, 527] on div "4 - Outro" at bounding box center [159, 527] width 266 height 16
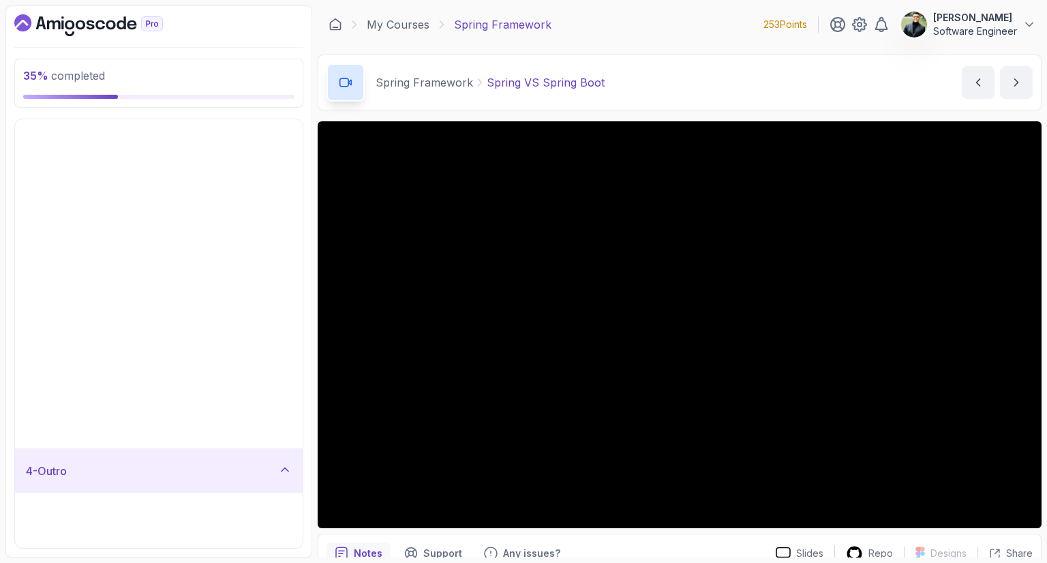
scroll to position [0, 0]
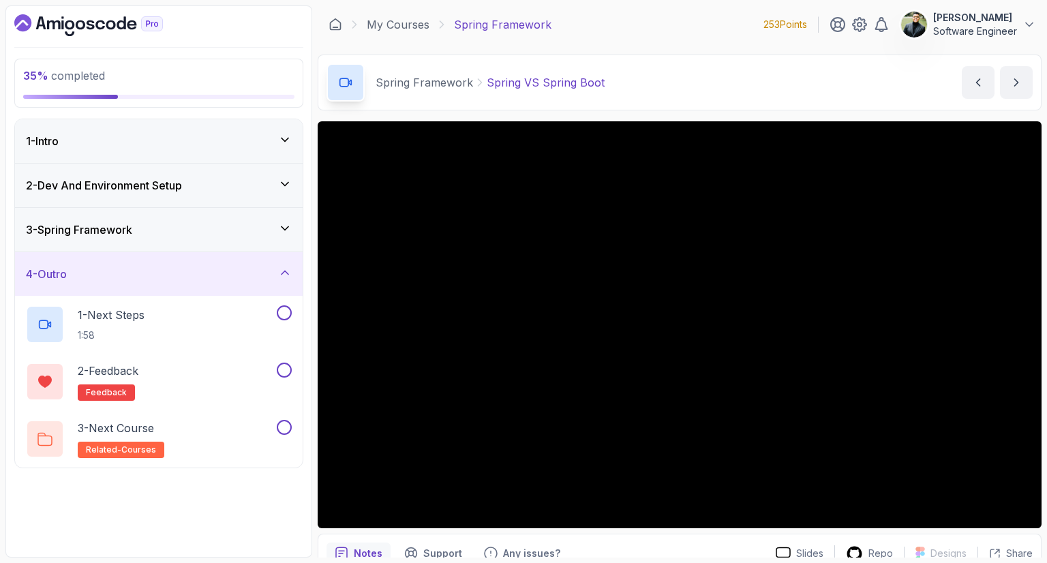
click at [175, 229] on div "3 - Spring Framework" at bounding box center [159, 230] width 266 height 16
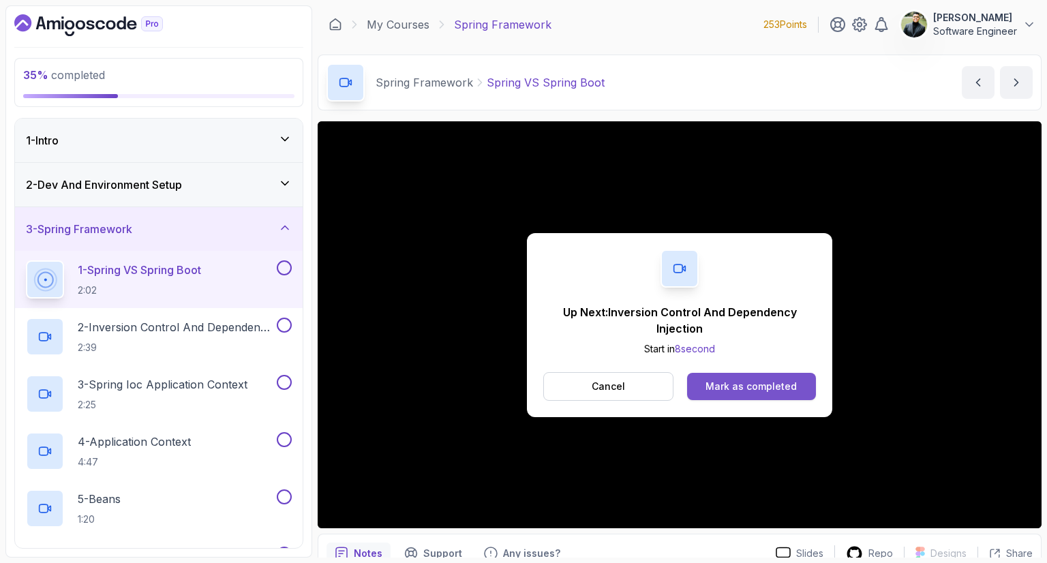
click at [726, 381] on div "Mark as completed" at bounding box center [751, 387] width 91 height 14
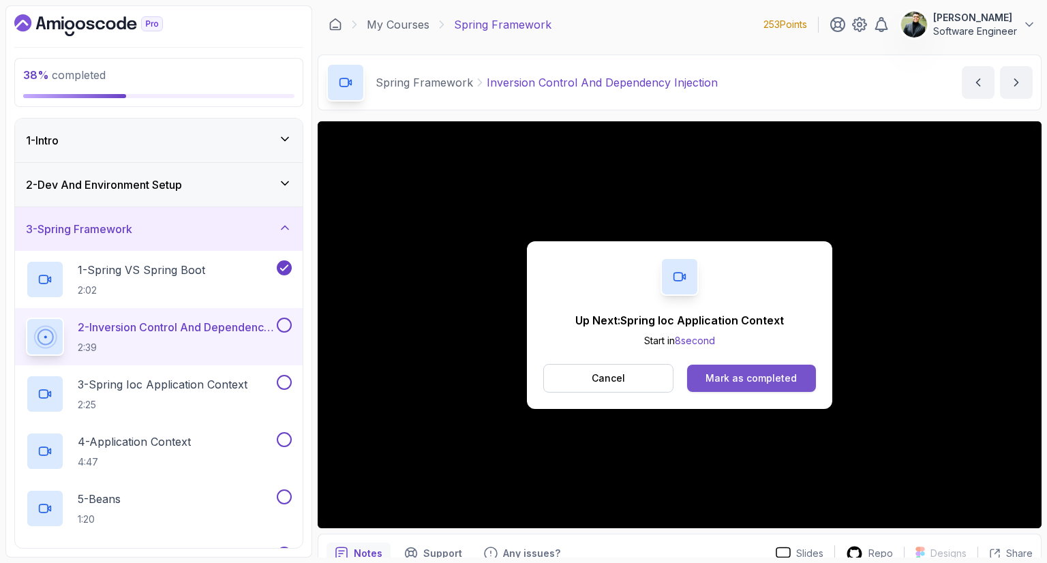
click at [743, 377] on div "Mark as completed" at bounding box center [751, 379] width 91 height 14
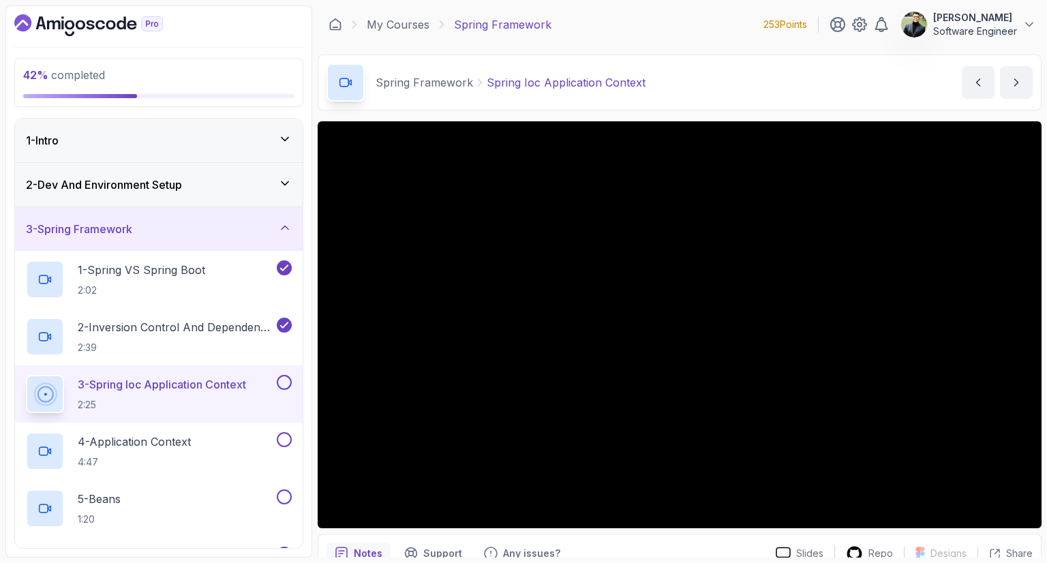
click at [670, 104] on div "Spring Framework Spring Ioc Application Context Spring Ioc Application Context …" at bounding box center [680, 83] width 724 height 56
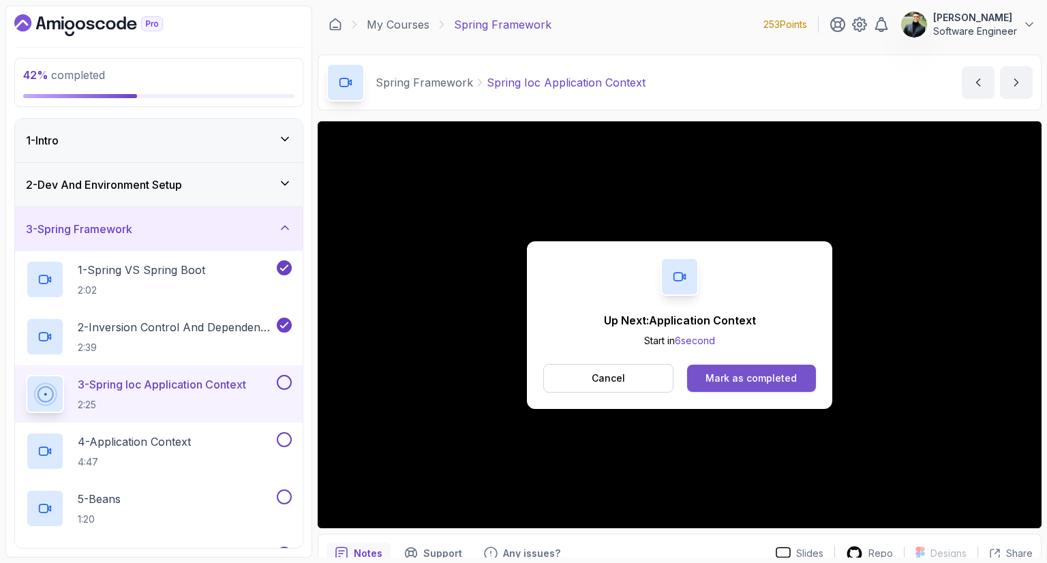
click at [730, 374] on div "Mark as completed" at bounding box center [751, 379] width 91 height 14
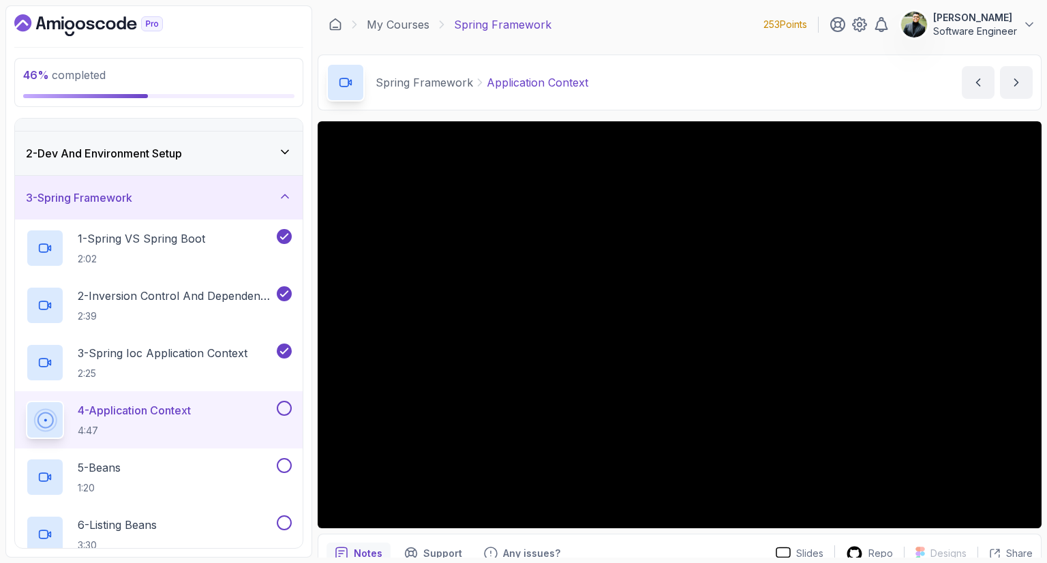
scroll to position [32, 0]
click at [693, 554] on div "Notes Support Any issues?" at bounding box center [546, 554] width 438 height 22
click at [833, 63] on div "Spring Framework Application Context Application Context by [PERSON_NAME]" at bounding box center [680, 83] width 724 height 56
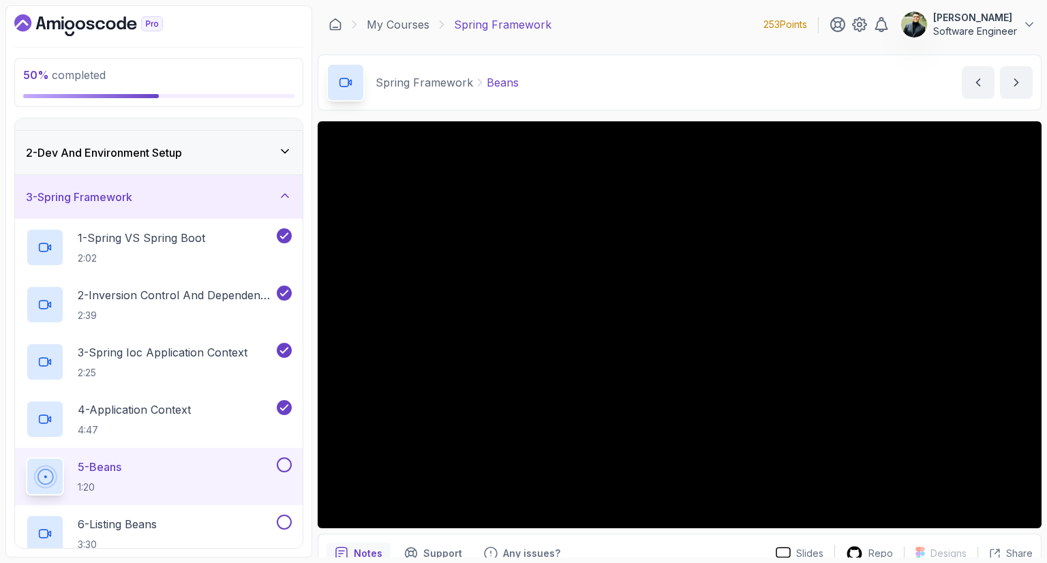
drag, startPoint x: 979, startPoint y: 1, endPoint x: 554, endPoint y: 93, distance: 435.4
click at [554, 93] on div "Spring Framework Beans Beans by [PERSON_NAME]" at bounding box center [680, 83] width 724 height 56
click at [683, 545] on div "Notes Support Any issues?" at bounding box center [546, 554] width 438 height 22
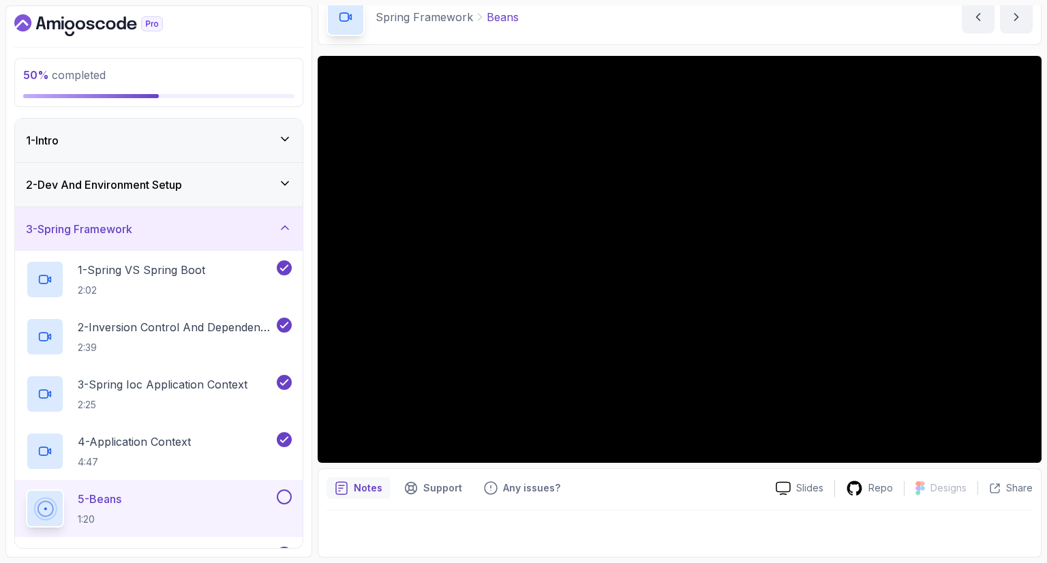
click at [212, 179] on div "2 - Dev And Environment Setup" at bounding box center [159, 185] width 266 height 16
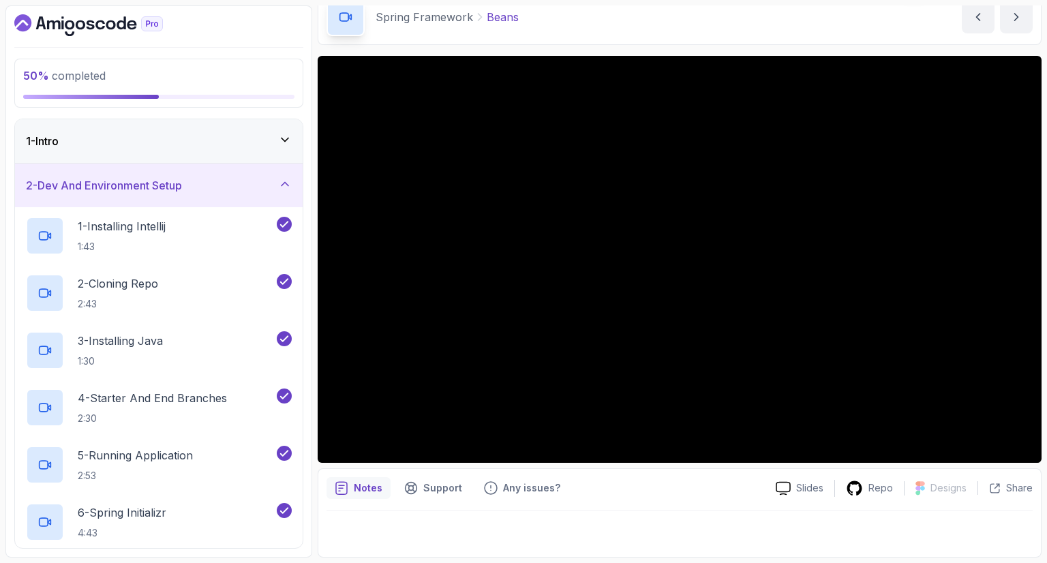
click at [259, 189] on div "2 - Dev And Environment Setup" at bounding box center [159, 185] width 266 height 16
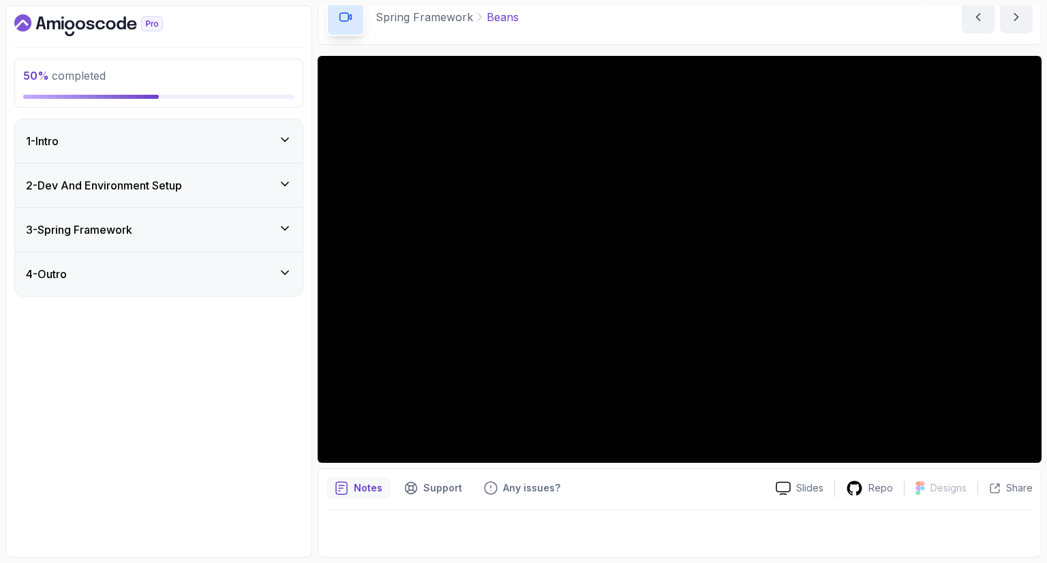
click at [267, 222] on div "3 - Spring Framework" at bounding box center [159, 230] width 266 height 16
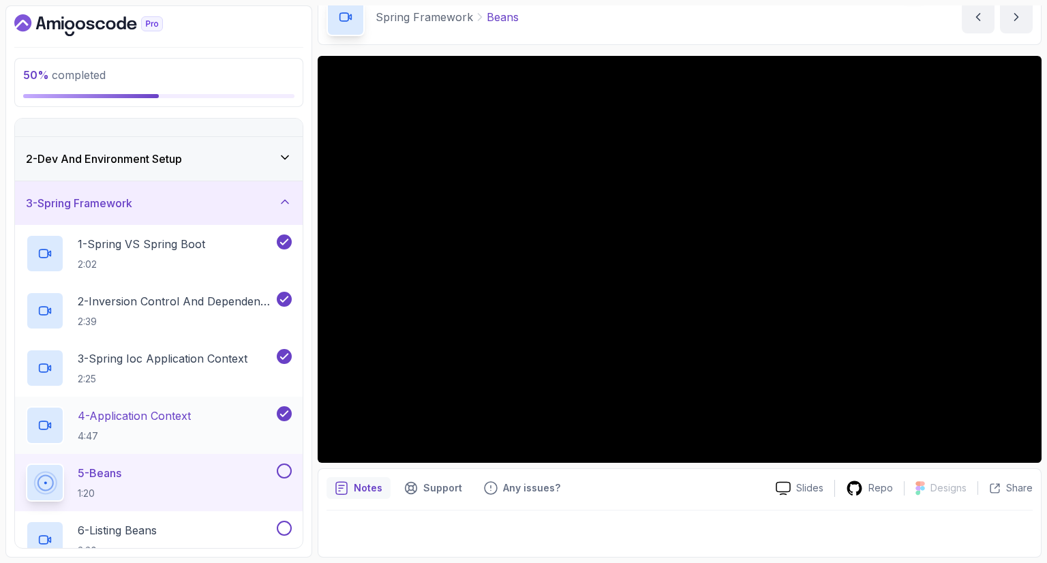
scroll to position [25, 0]
click at [205, 196] on div "3 - Spring Framework" at bounding box center [159, 204] width 266 height 16
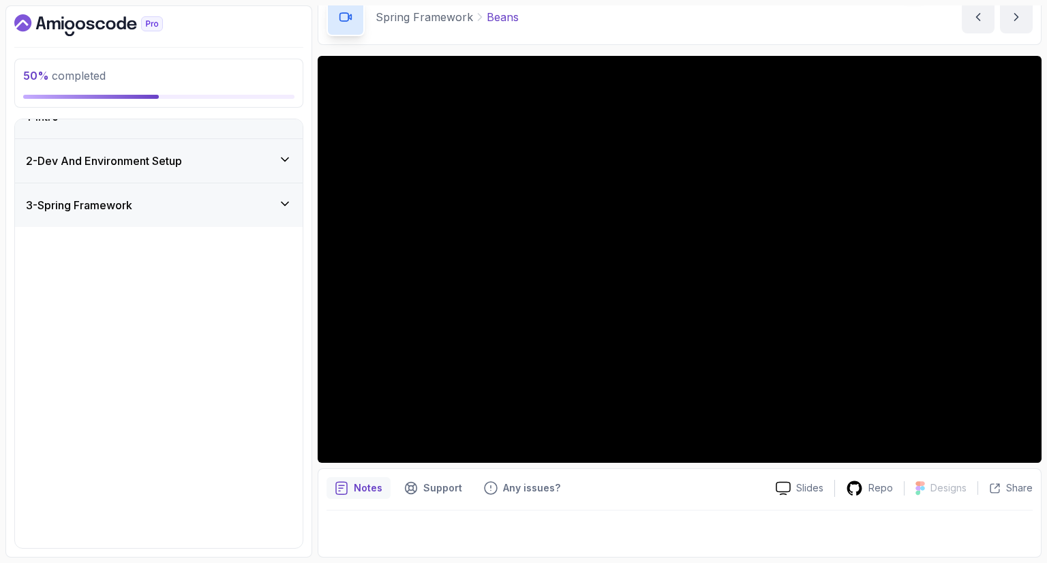
scroll to position [0, 0]
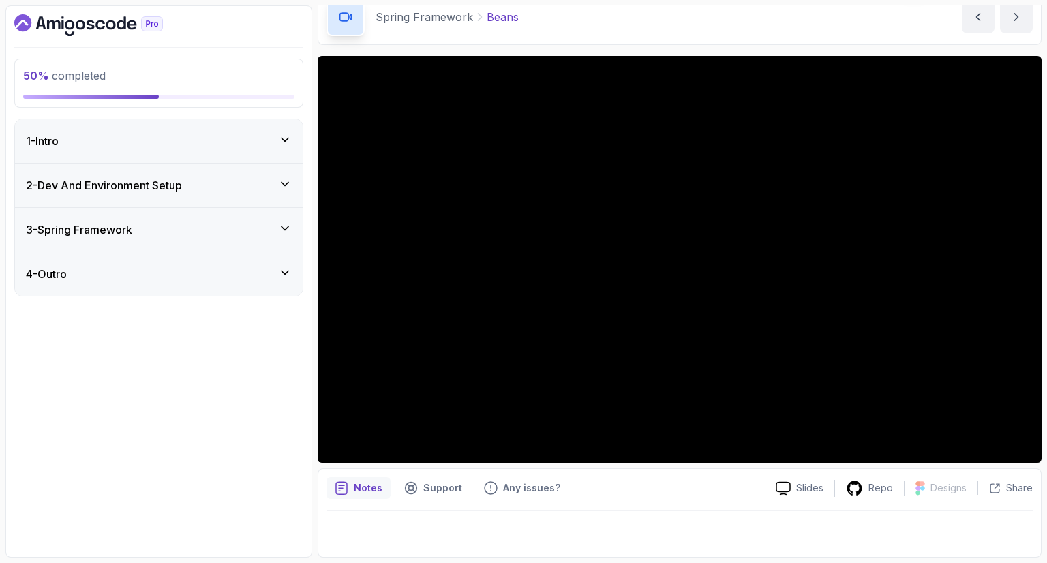
click at [300, 317] on div "50 % completed 1 - Intro 2 - Dev And Environment Setup 3 - Spring Framework 4 -…" at bounding box center [158, 281] width 307 height 552
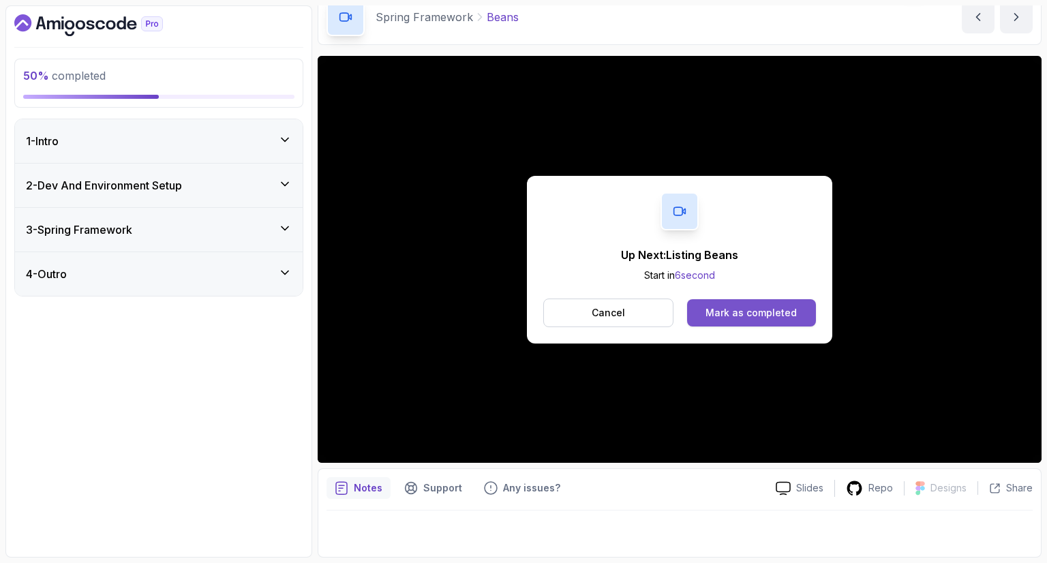
click at [745, 310] on div "Mark as completed" at bounding box center [751, 313] width 91 height 14
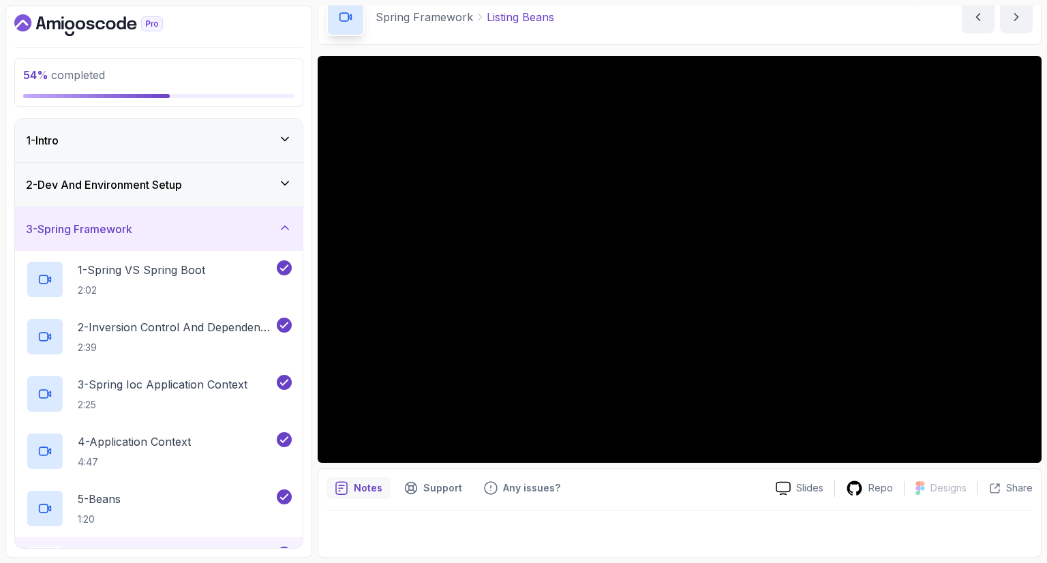
click at [641, 486] on div "Notes Support Any issues?" at bounding box center [546, 488] width 438 height 22
click at [645, 501] on div "Notes Support Any issues? Slides Repo Designs Design not available Share" at bounding box center [680, 512] width 724 height 89
click at [262, 233] on div "3 - Spring Framework" at bounding box center [159, 229] width 266 height 16
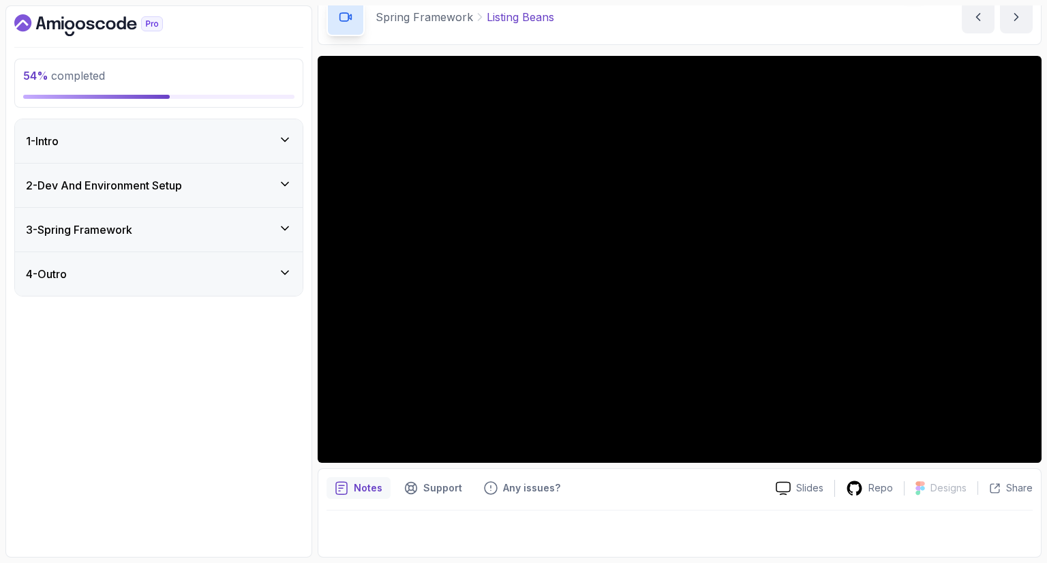
click at [262, 233] on div "3 - Spring Framework" at bounding box center [159, 230] width 266 height 16
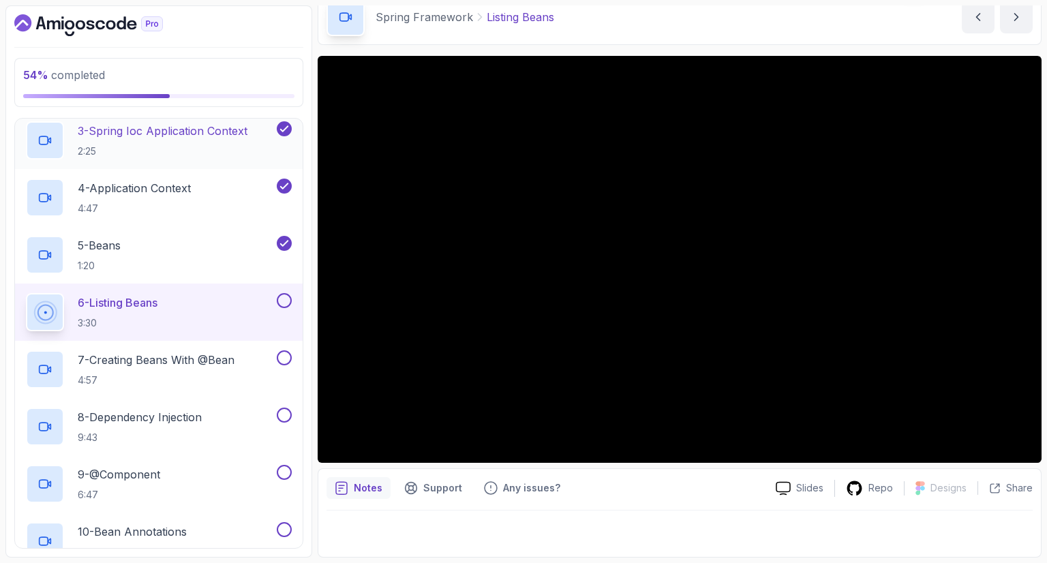
scroll to position [254, 0]
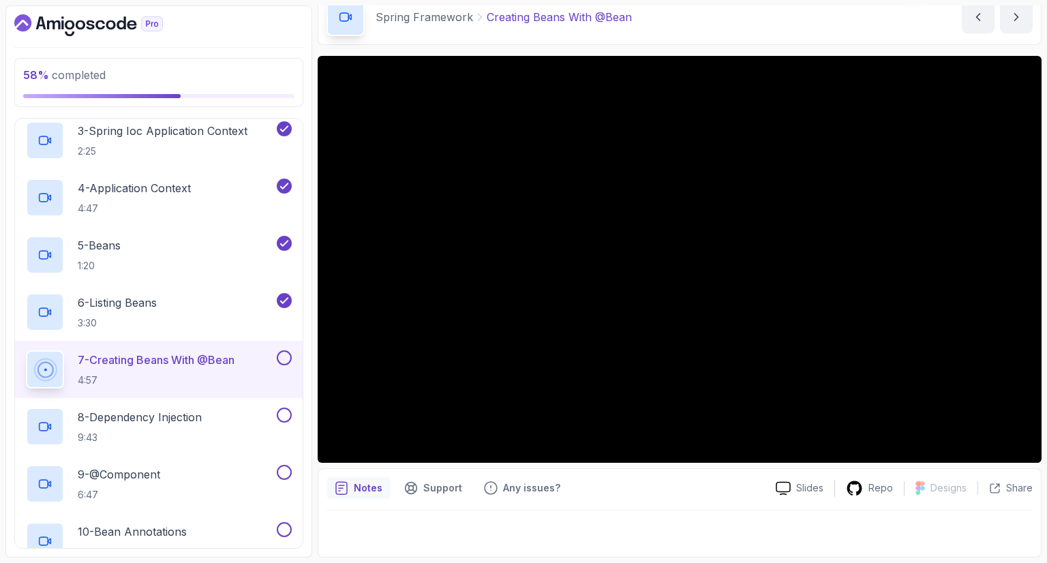
click at [846, 16] on div "Spring Framework Creating Beans With @Bean Creating Beans With @Bean by [PERSON…" at bounding box center [680, 17] width 724 height 56
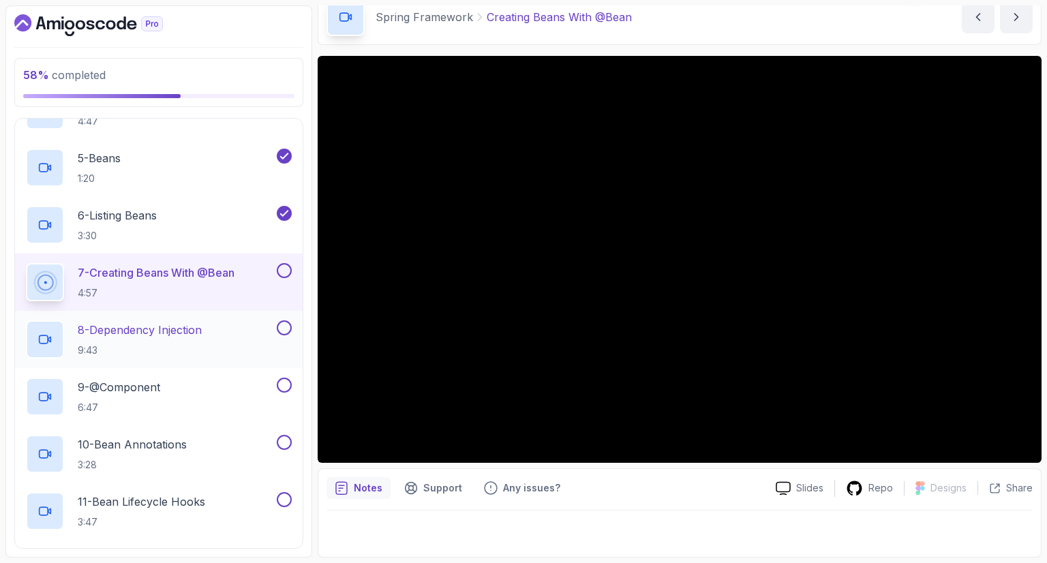
scroll to position [349, 0]
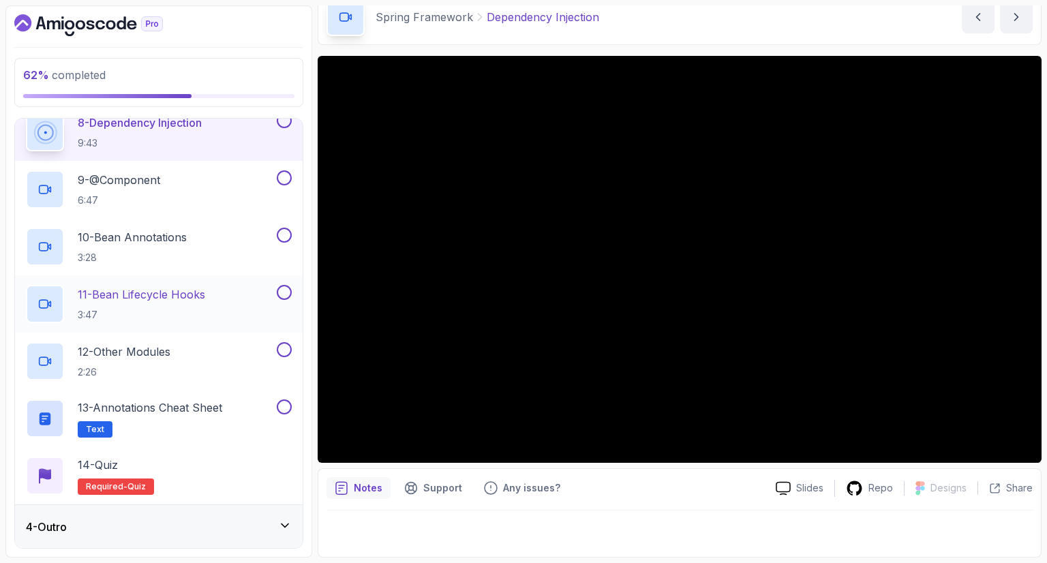
scroll to position [373, 0]
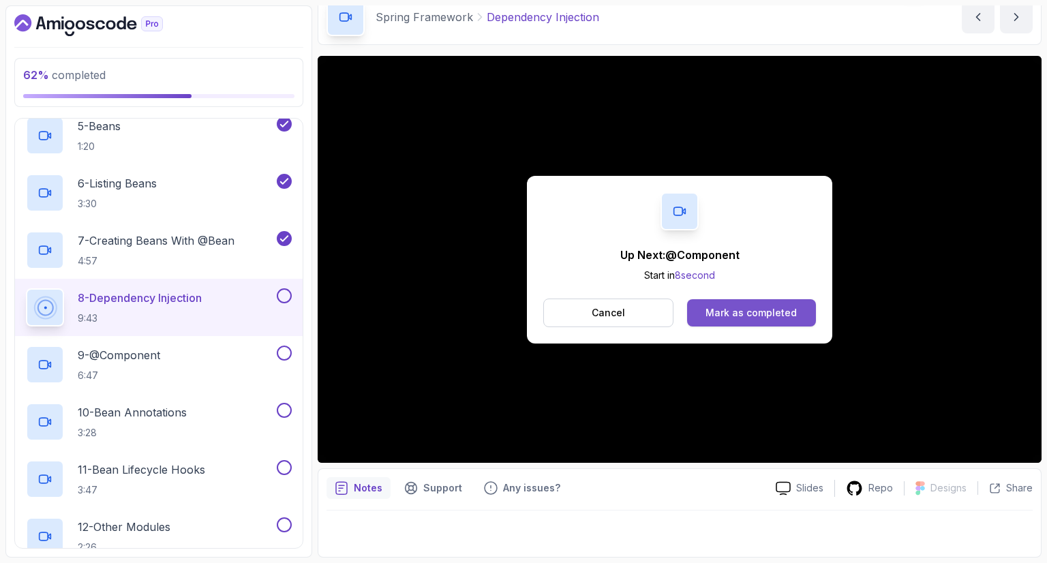
click at [726, 314] on div "Mark as completed" at bounding box center [751, 313] width 91 height 14
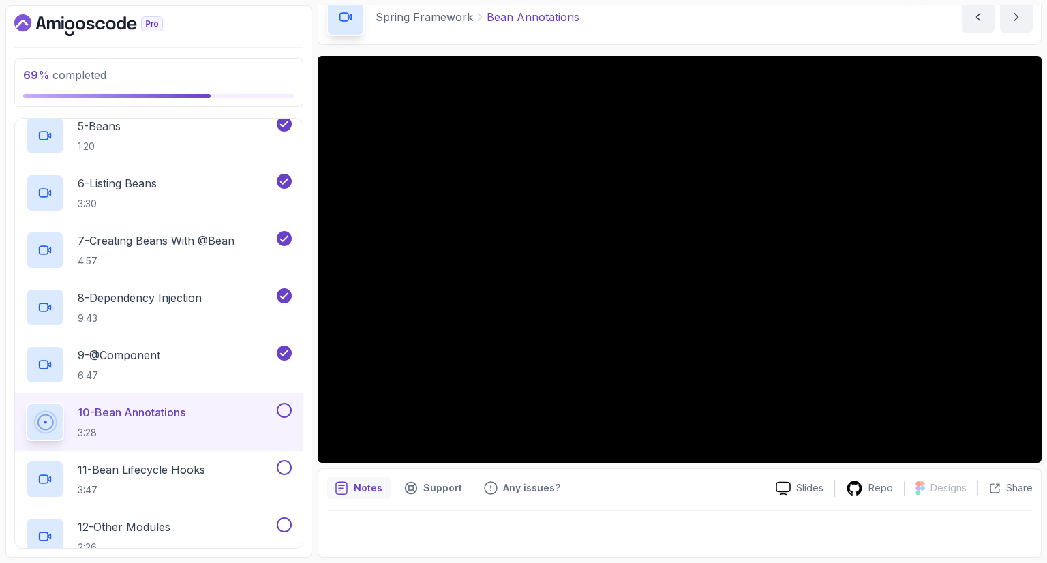
drag, startPoint x: 846, startPoint y: 538, endPoint x: 834, endPoint y: 540, distance: 12.4
click at [834, 544] on div at bounding box center [680, 530] width 706 height 38
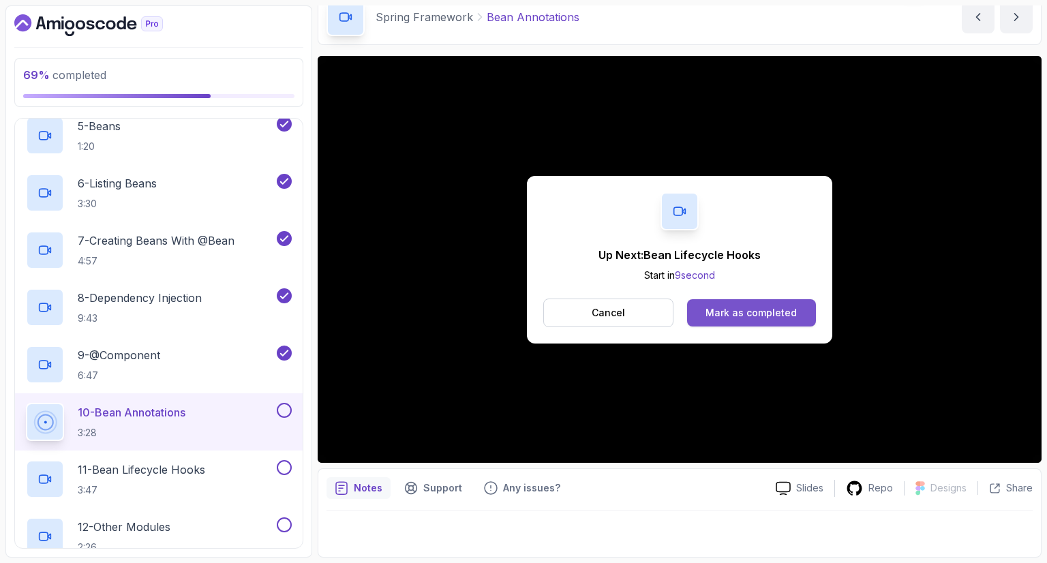
click at [749, 310] on div "Mark as completed" at bounding box center [751, 313] width 91 height 14
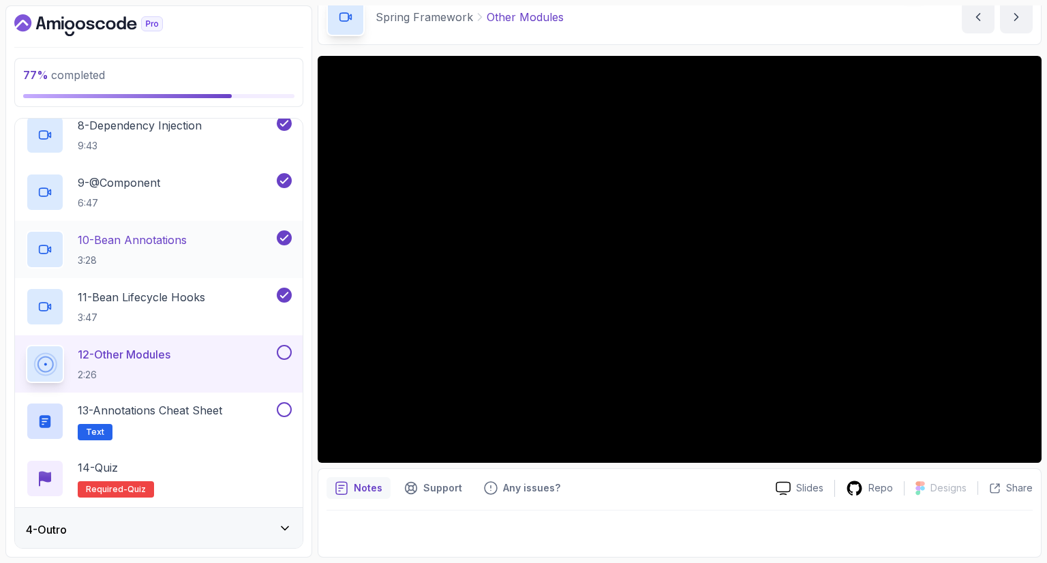
scroll to position [548, 0]
